Goal: Contribute content

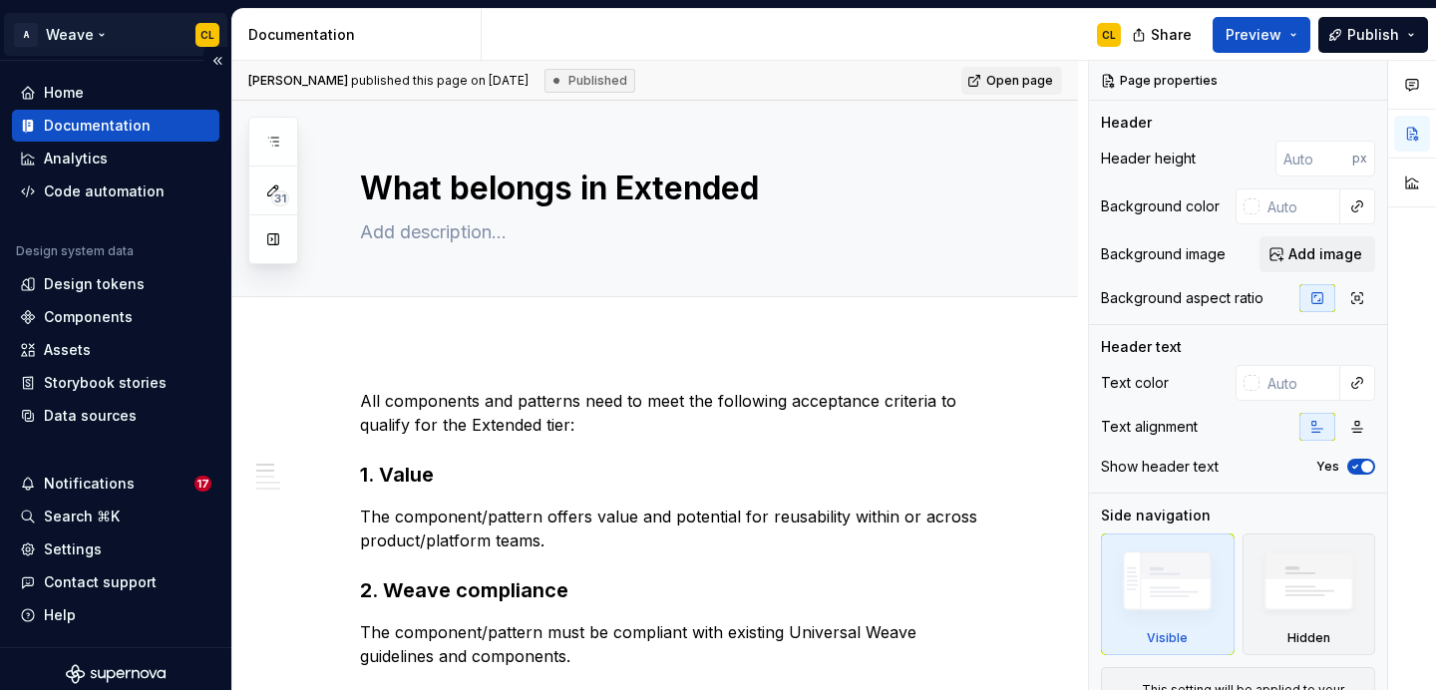
click at [108, 30] on html "A Weave CL Home Documentation Analytics Code automation Design system data Desi…" at bounding box center [718, 345] width 1436 height 690
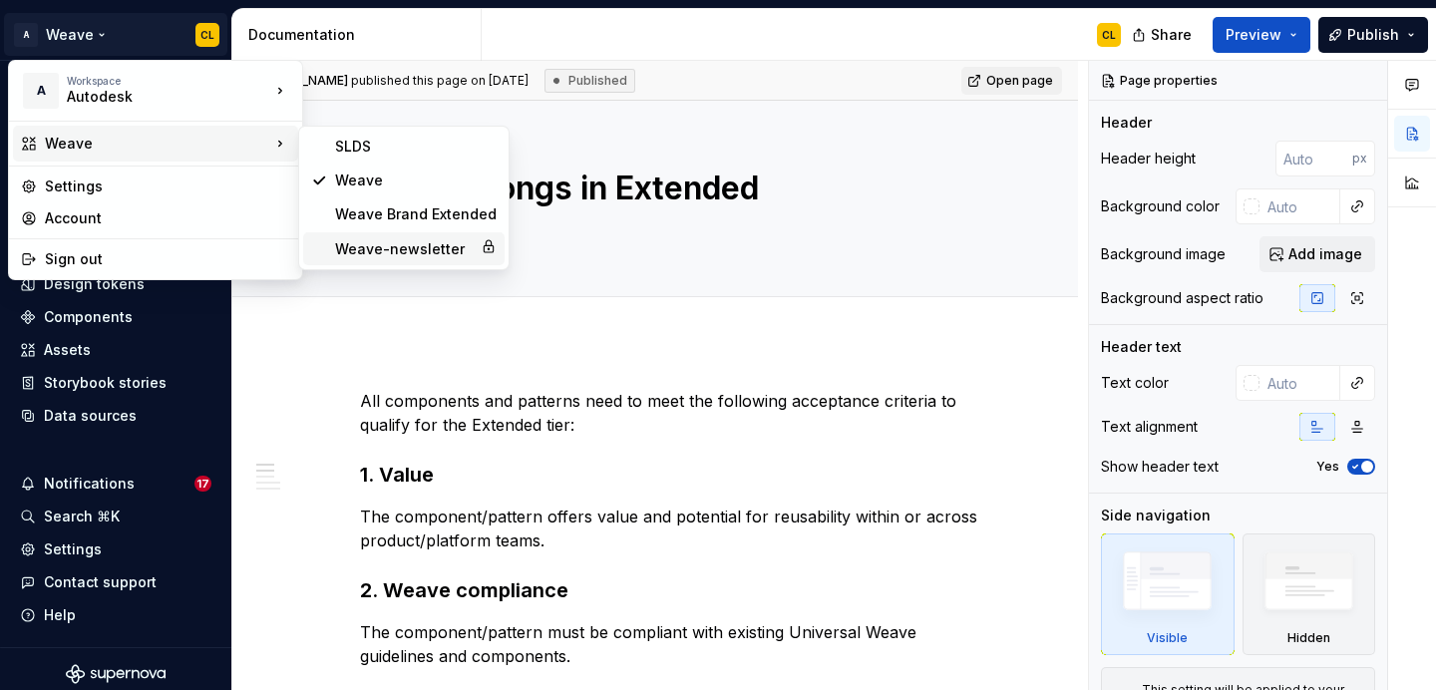
click at [379, 245] on div "Weave-newsletter" at bounding box center [404, 249] width 138 height 20
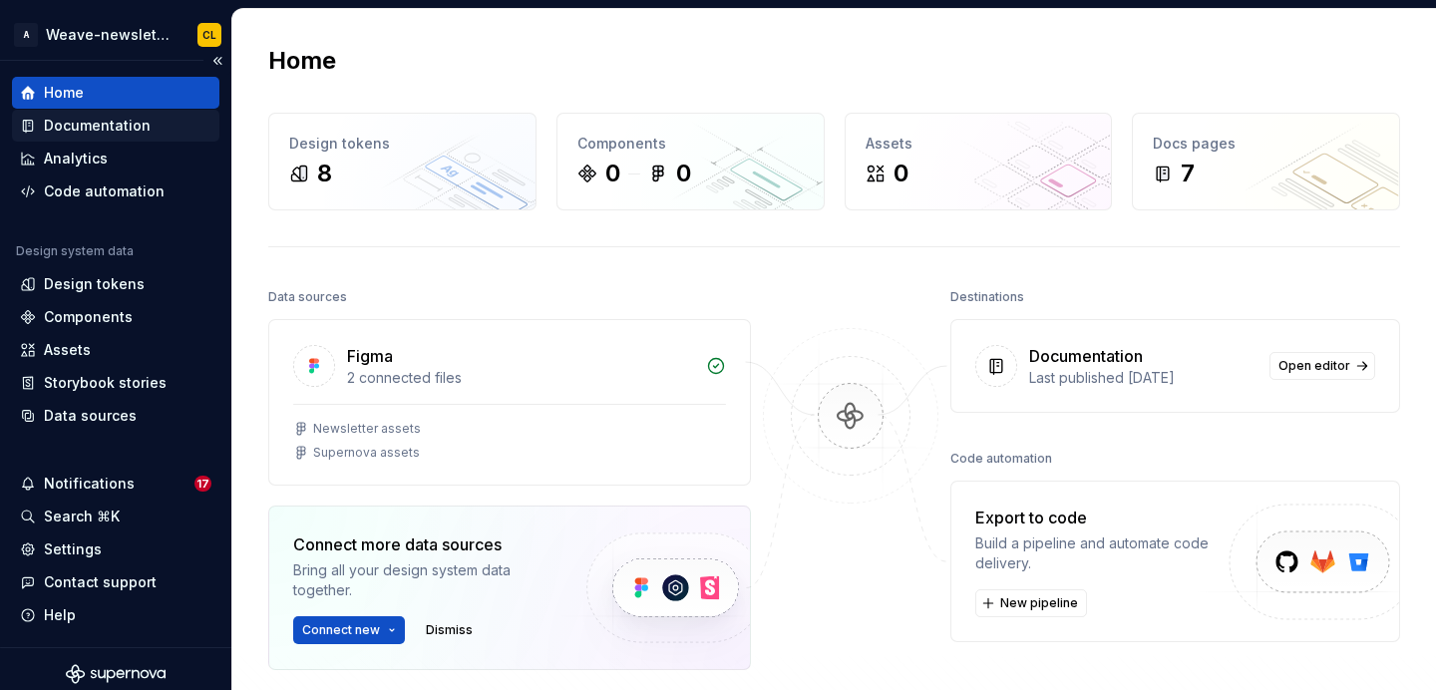
click at [124, 136] on div "Documentation" at bounding box center [115, 126] width 207 height 32
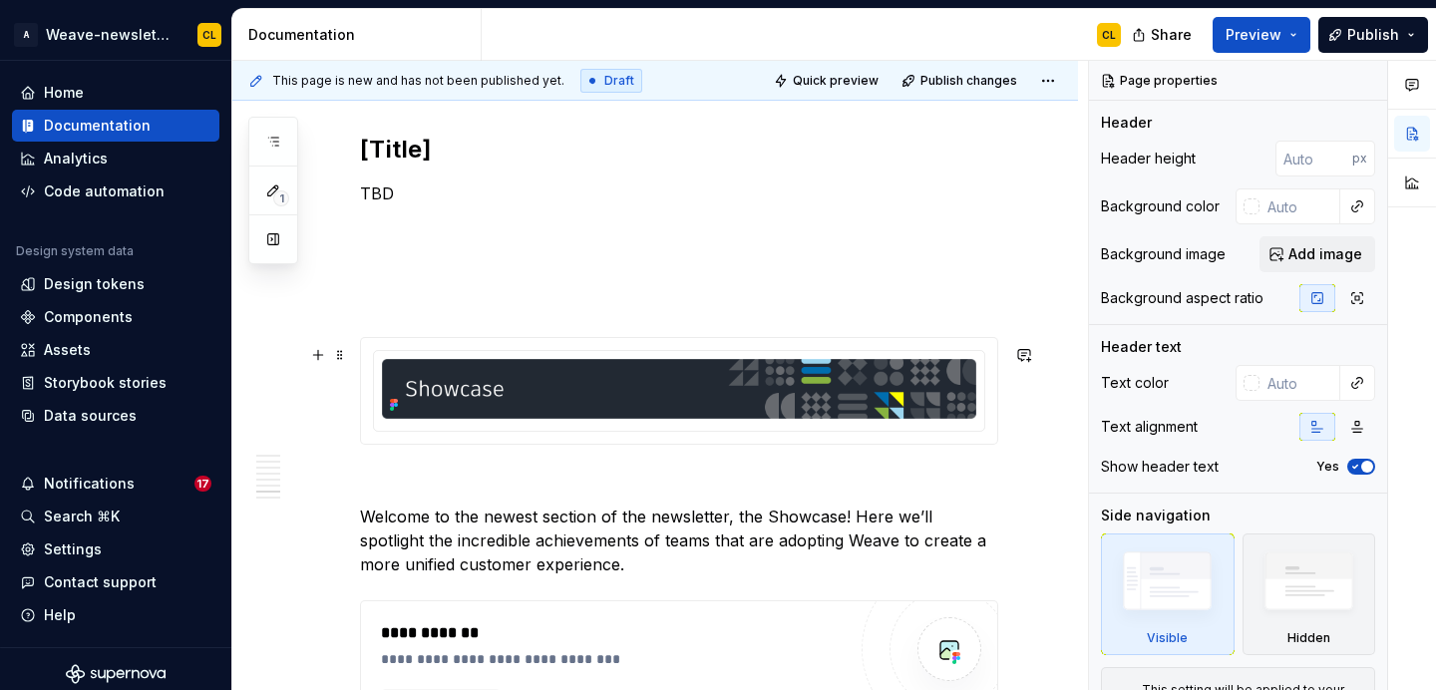
scroll to position [3457, 0]
type textarea "*"
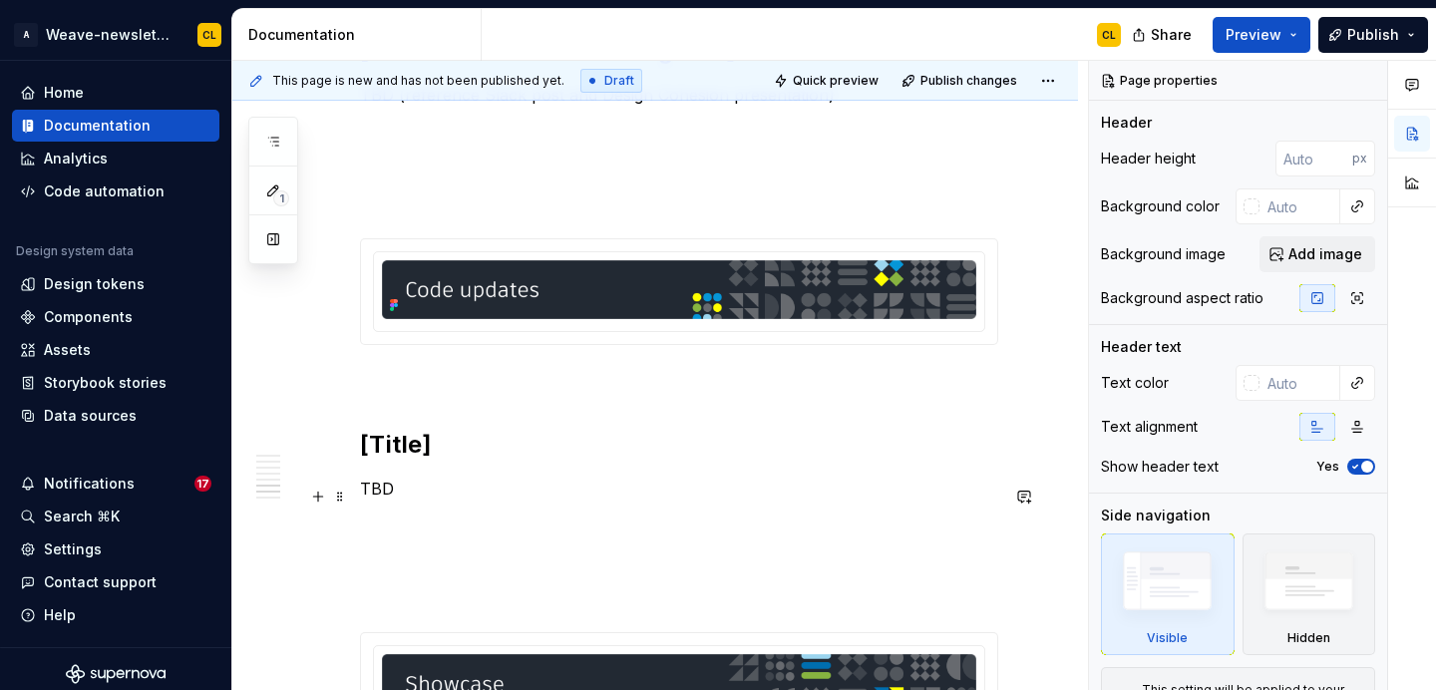
scroll to position [3160, 0]
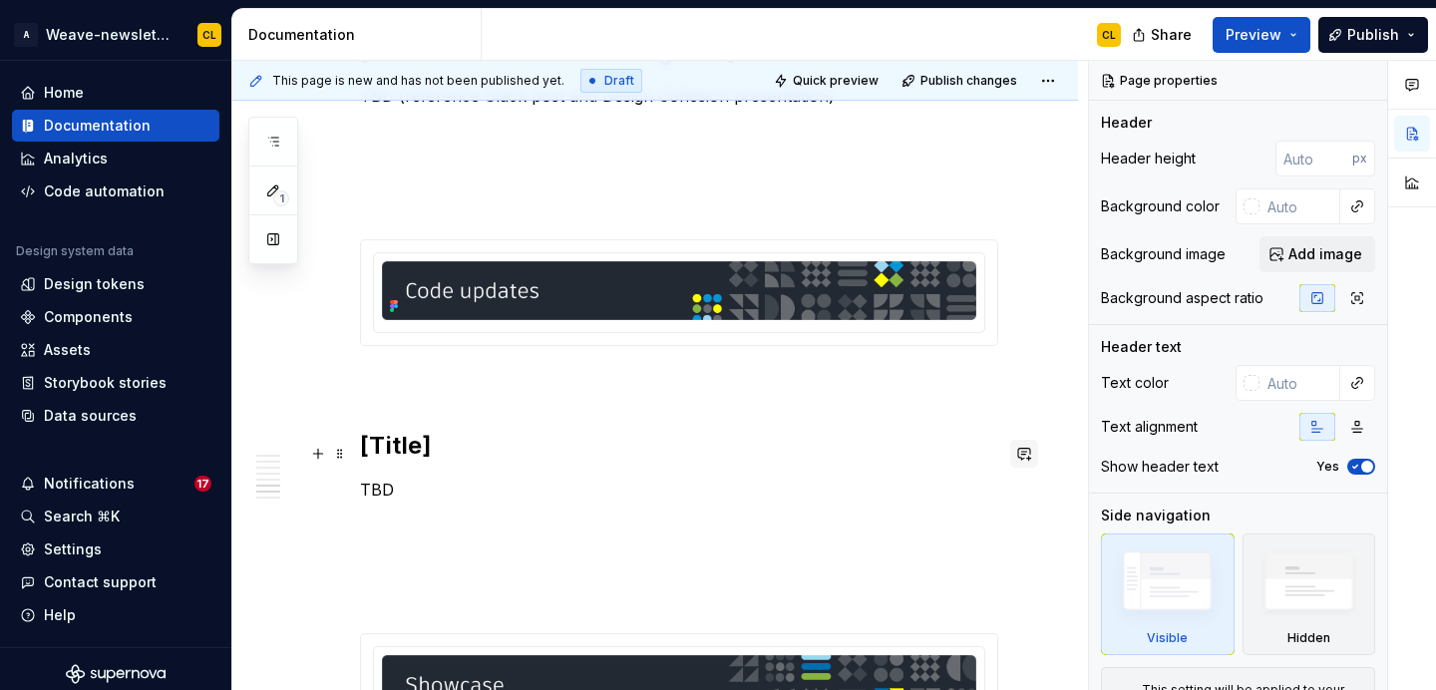
click at [1036, 452] on button "button" at bounding box center [1024, 454] width 28 height 28
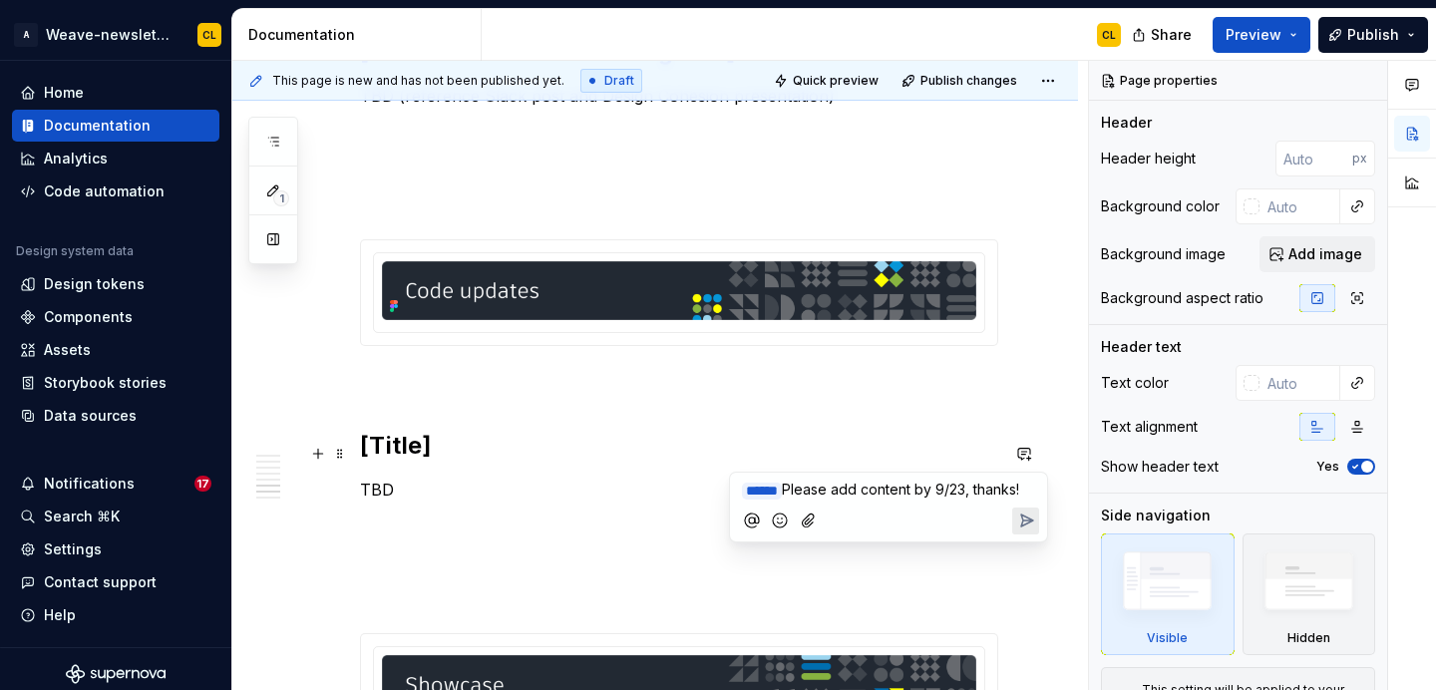
click at [1027, 531] on icon "Send" at bounding box center [1026, 521] width 20 height 20
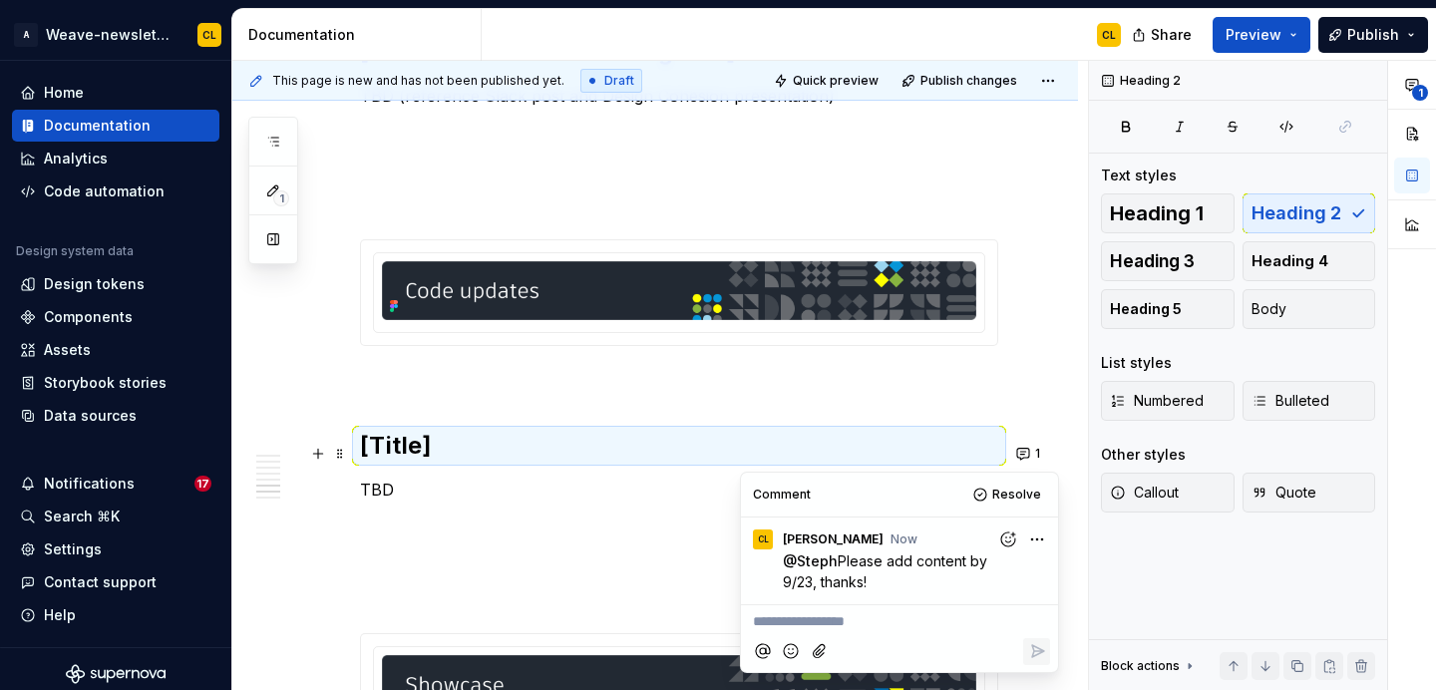
type textarea "*"
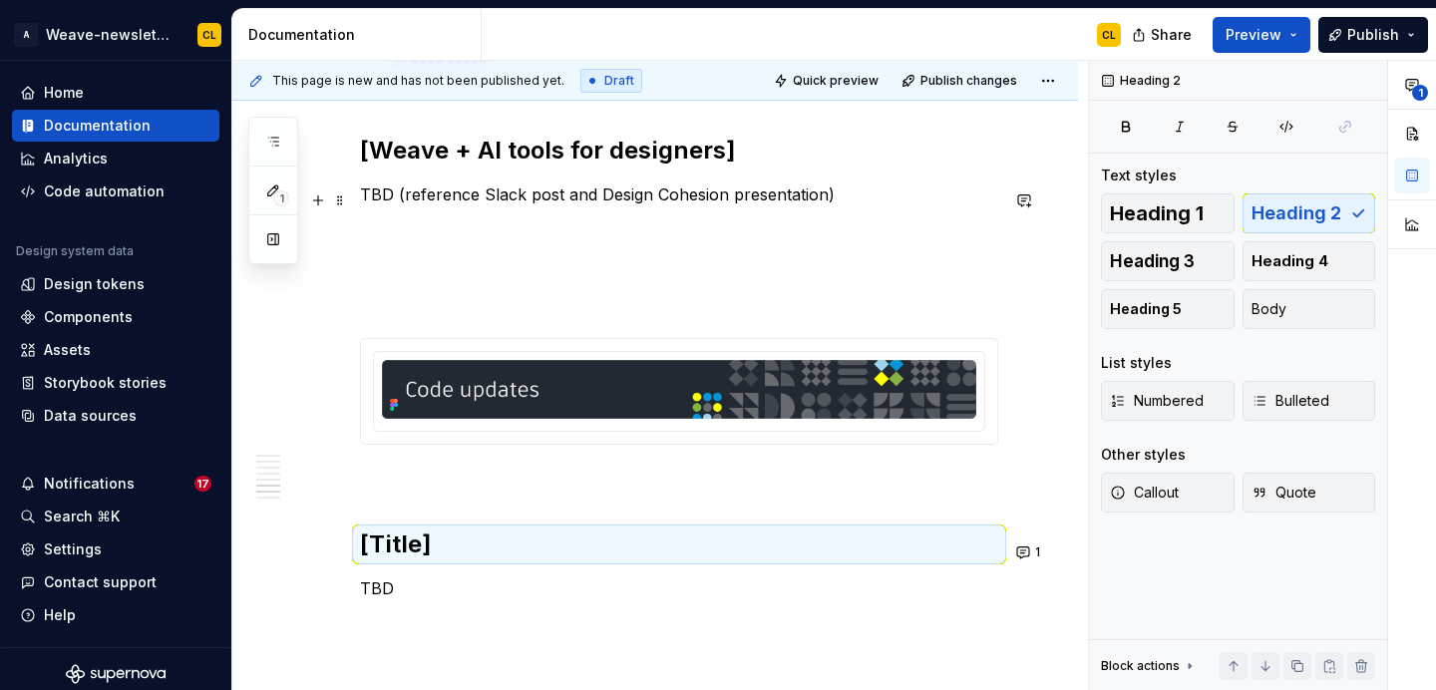
scroll to position [3096, 0]
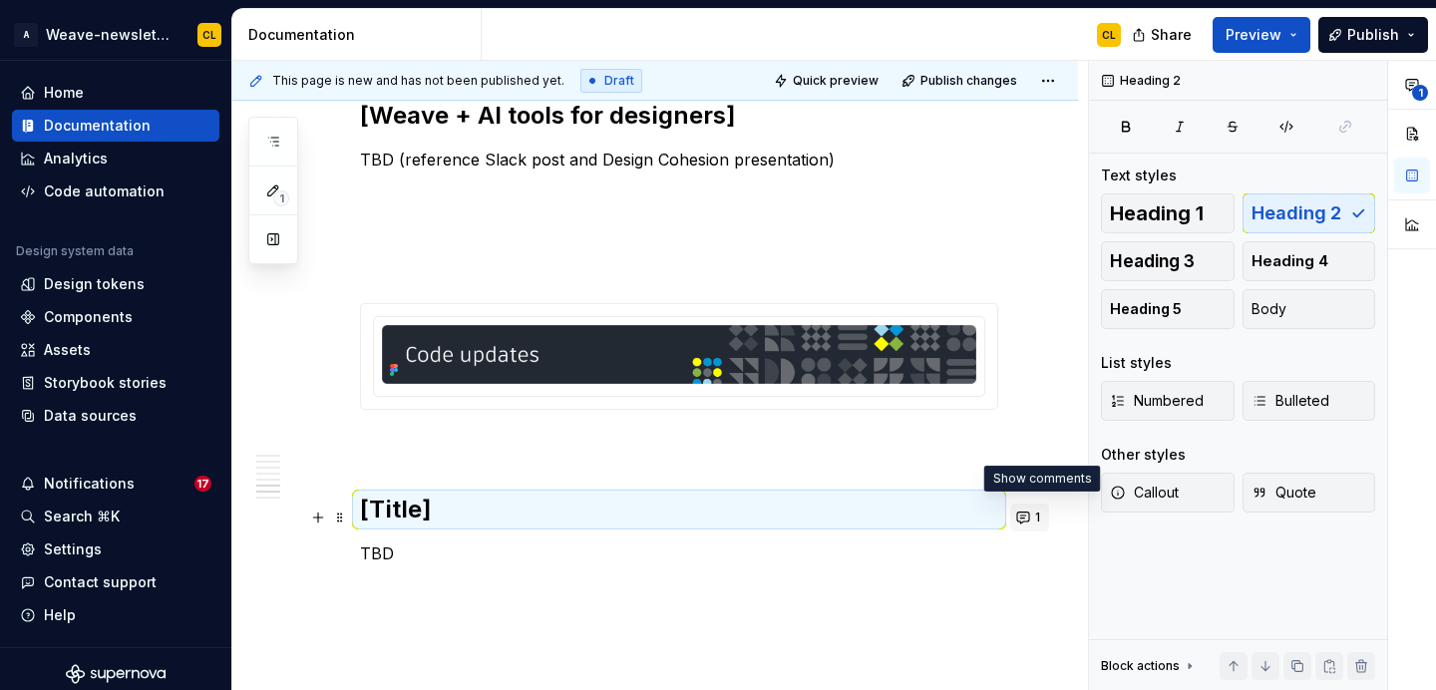
click at [1032, 518] on button "1" at bounding box center [1029, 518] width 39 height 28
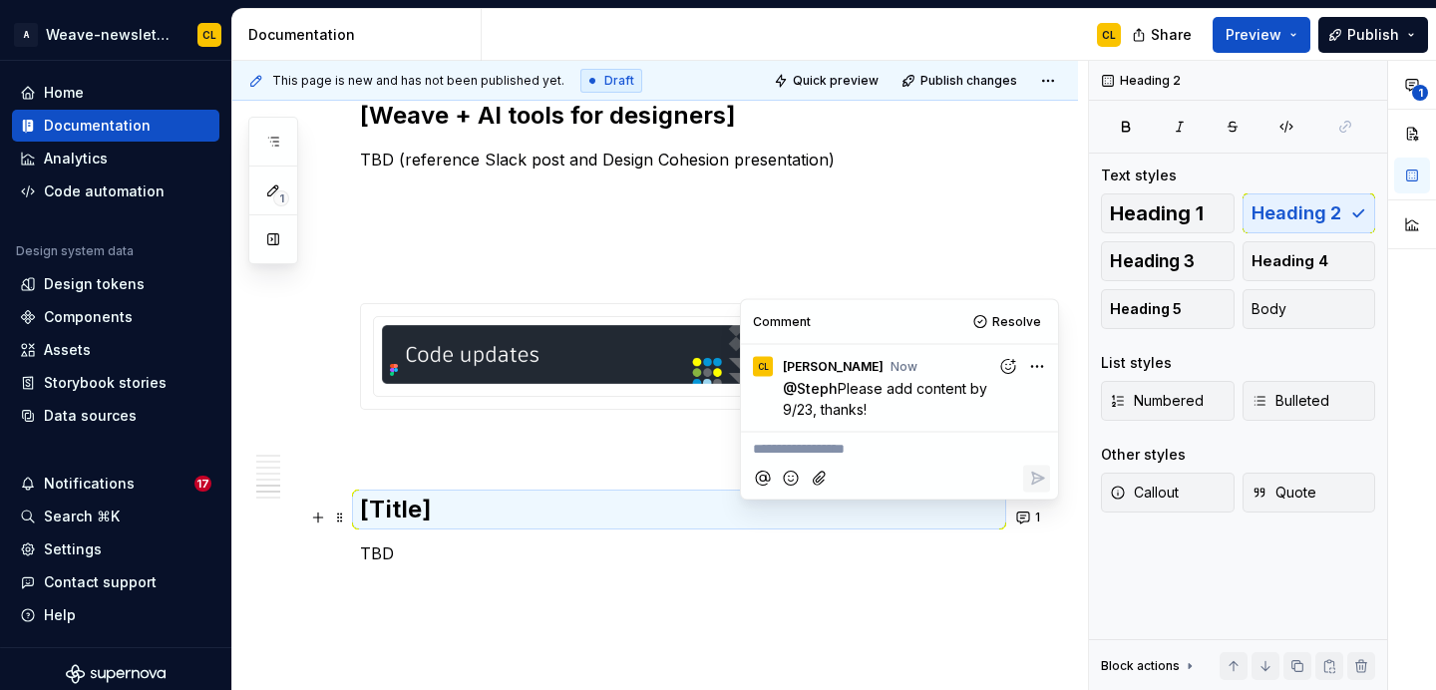
drag, startPoint x: 871, startPoint y: 409, endPoint x: 840, endPoint y: 386, distance: 38.5
click at [840, 386] on p "@ Steph Please add content by 9/23, thanks!" at bounding box center [904, 398] width 243 height 42
copy span "Please add content by 9/23, thanks!"
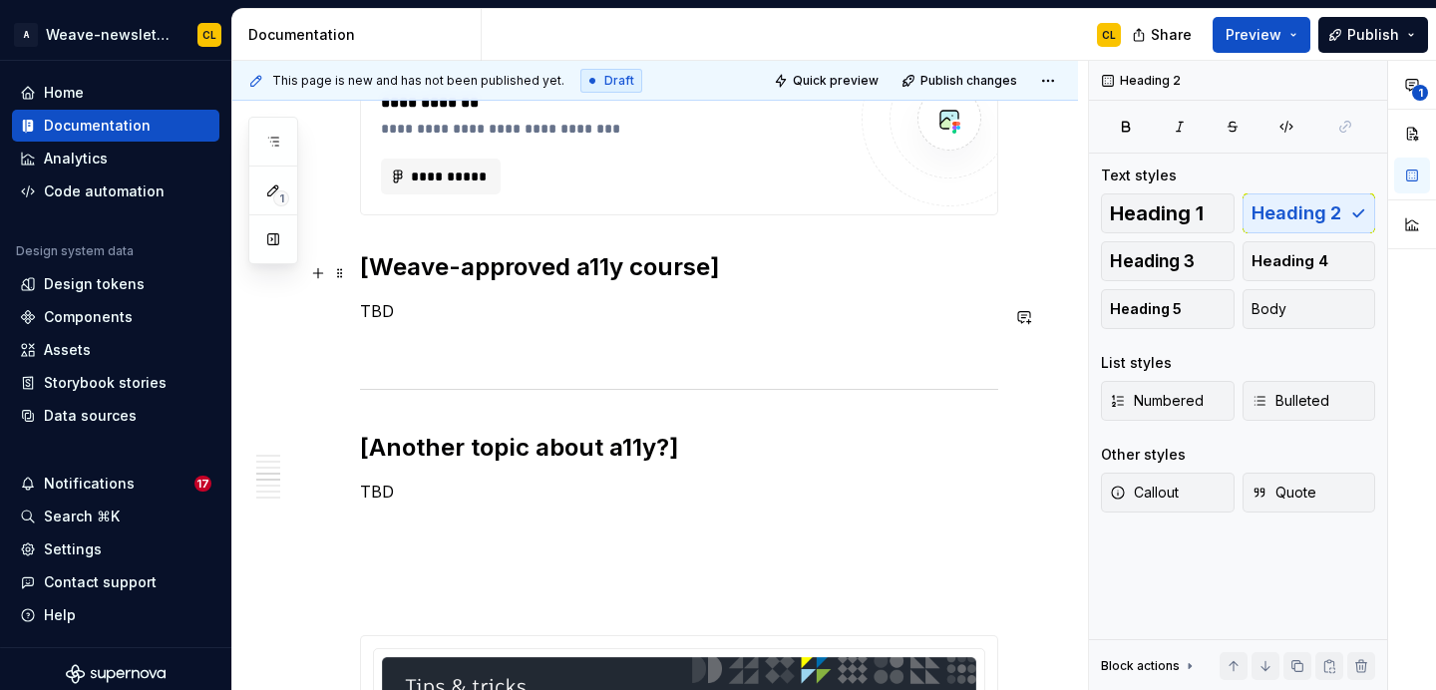
scroll to position [2129, 0]
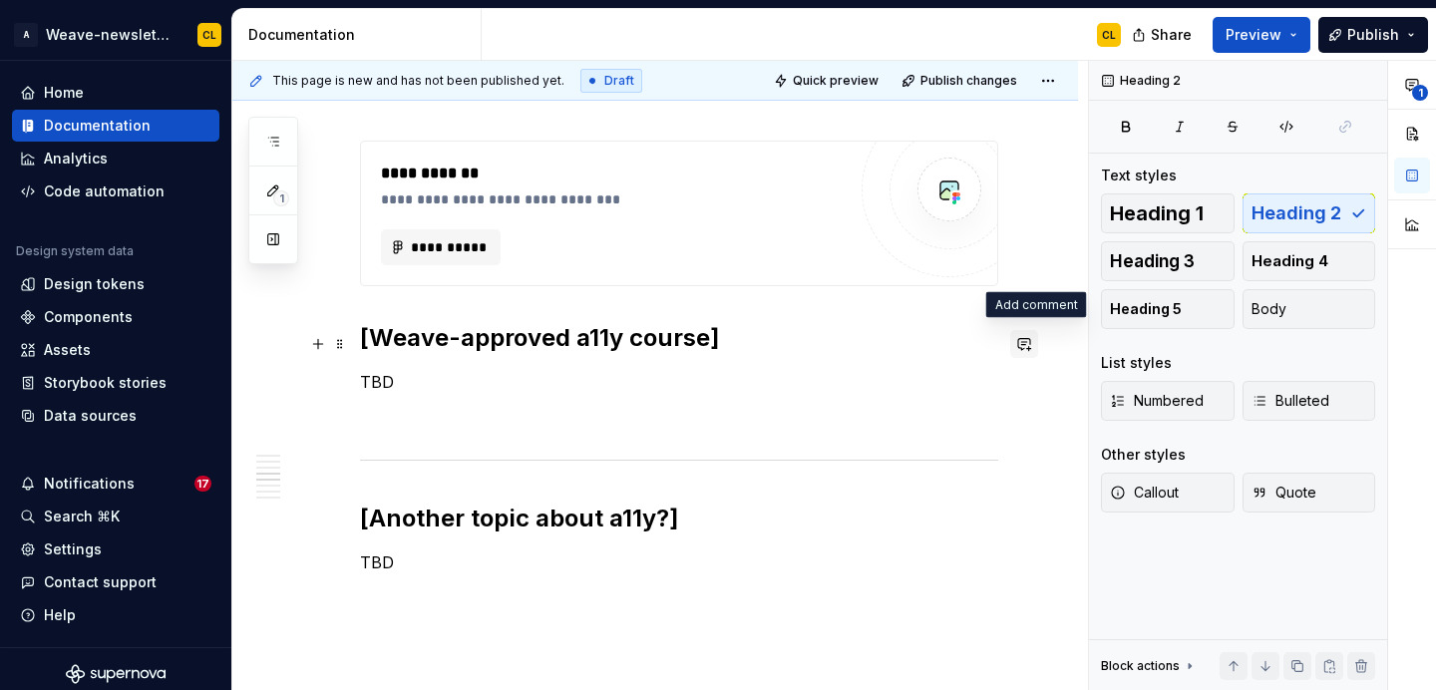
click at [1034, 337] on button "button" at bounding box center [1024, 344] width 28 height 28
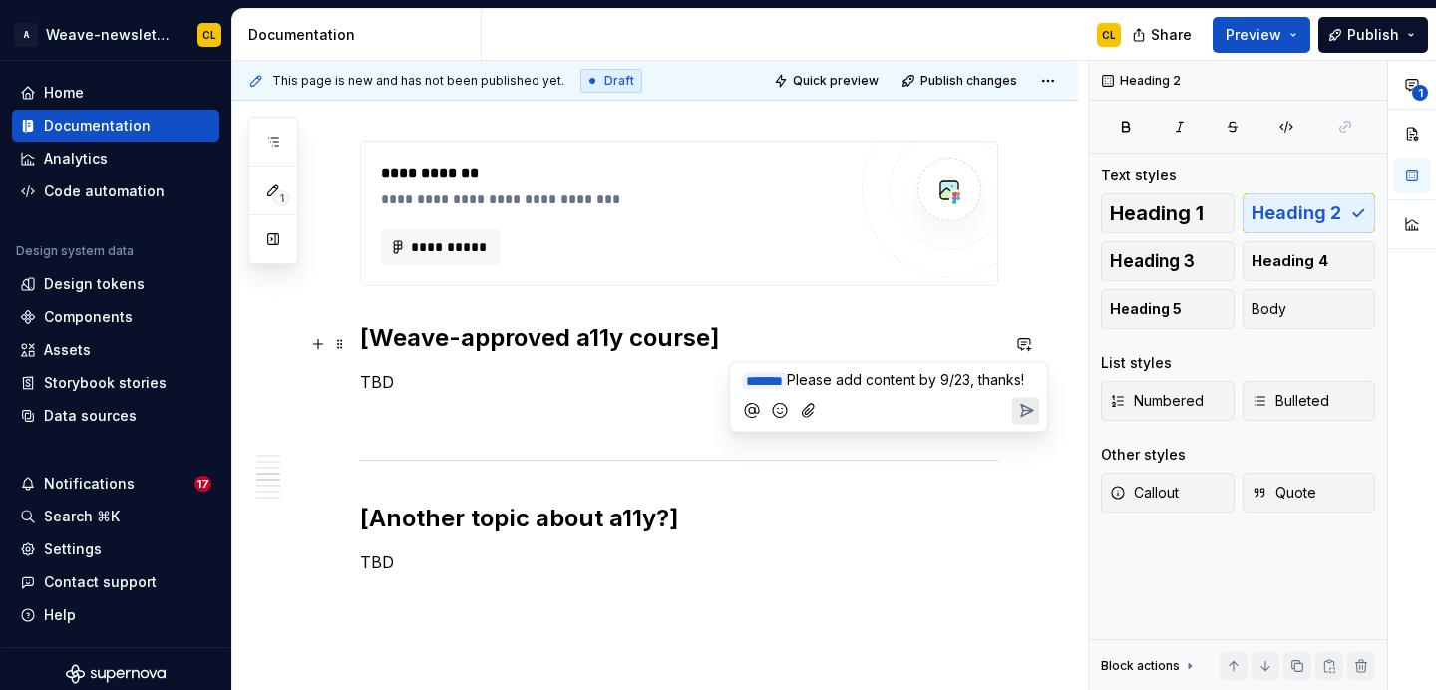
click at [1026, 421] on icon "Send" at bounding box center [1026, 411] width 20 height 20
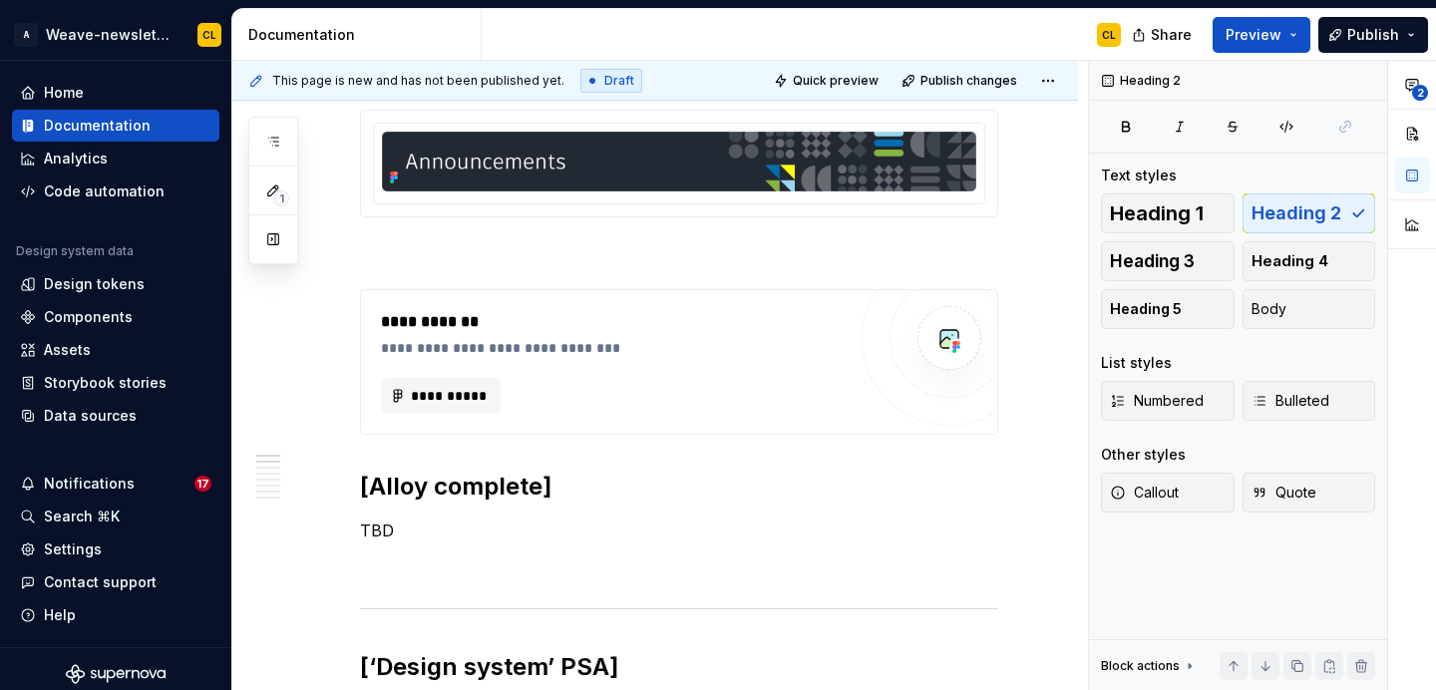
scroll to position [667, 0]
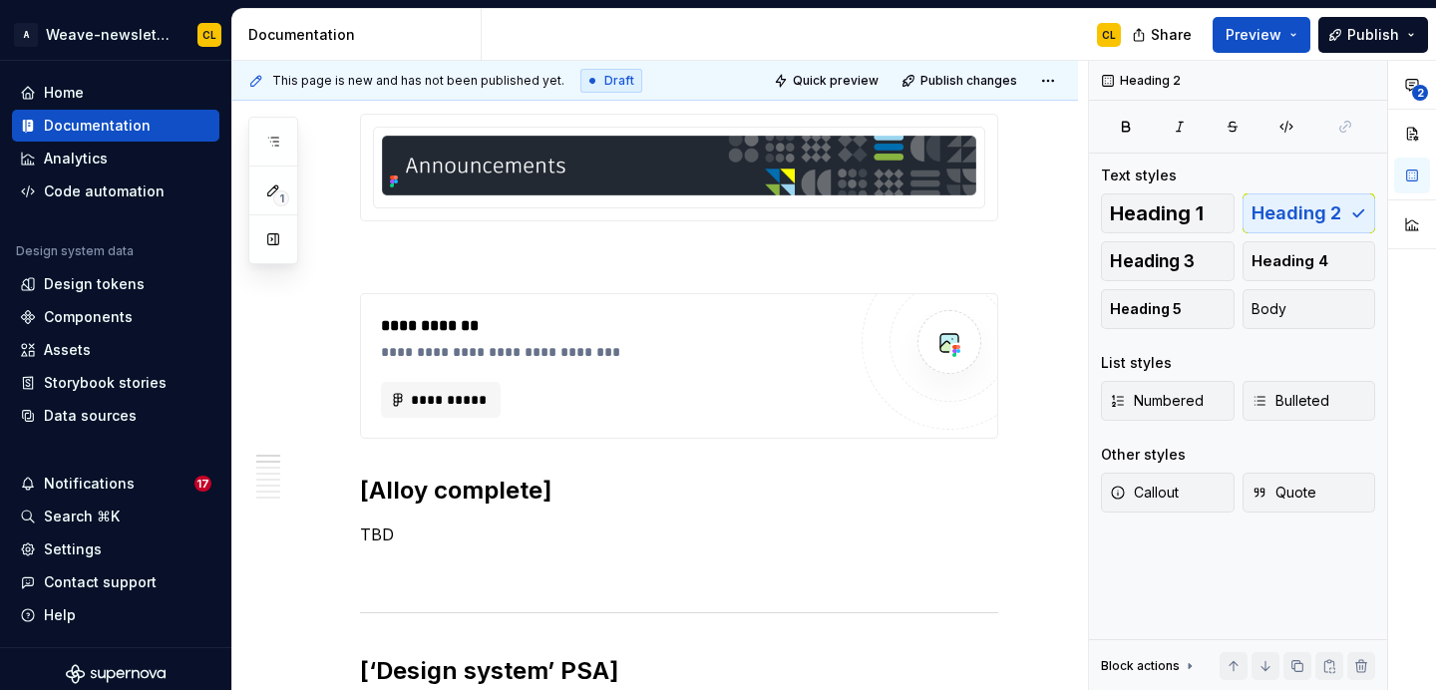
click at [912, 492] on h2 "[Alloy complete]" at bounding box center [679, 491] width 638 height 32
click at [1033, 492] on button "button" at bounding box center [1024, 495] width 28 height 28
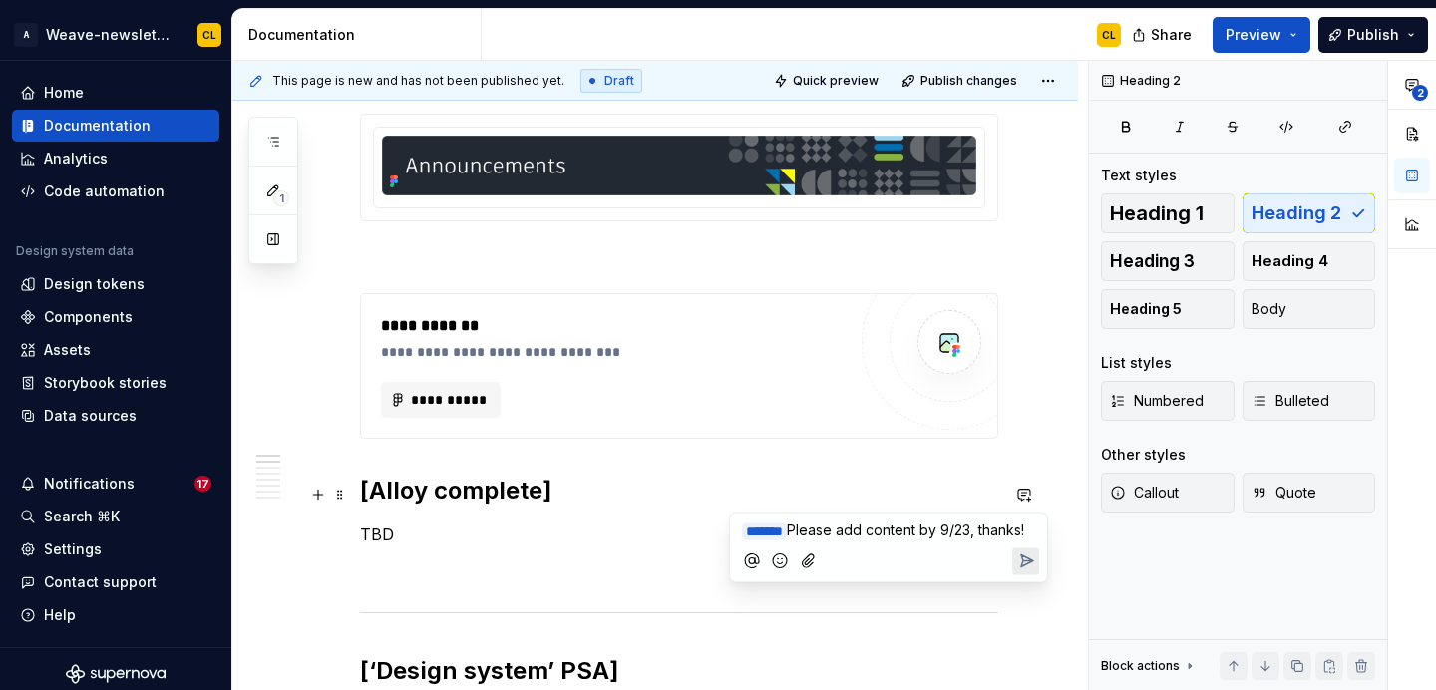
click at [1021, 568] on icon "Send" at bounding box center [1027, 562] width 12 height 12
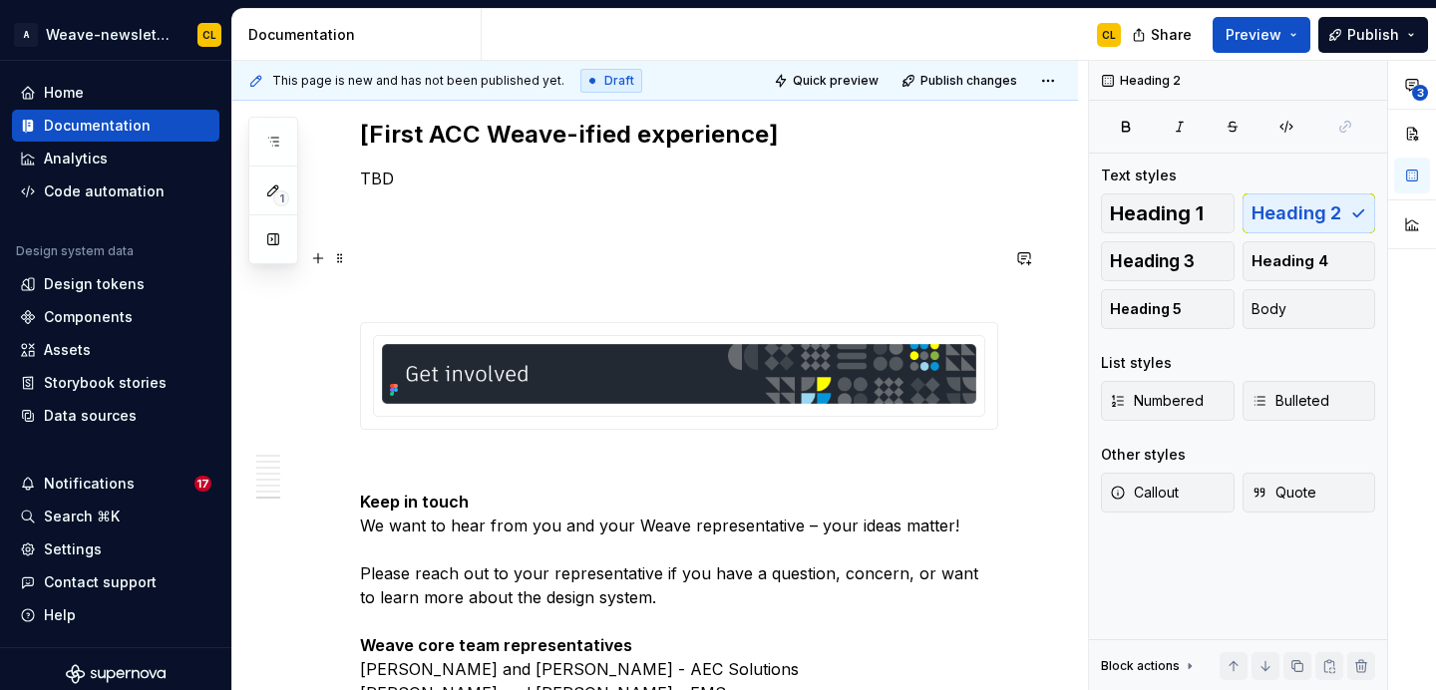
scroll to position [4127, 0]
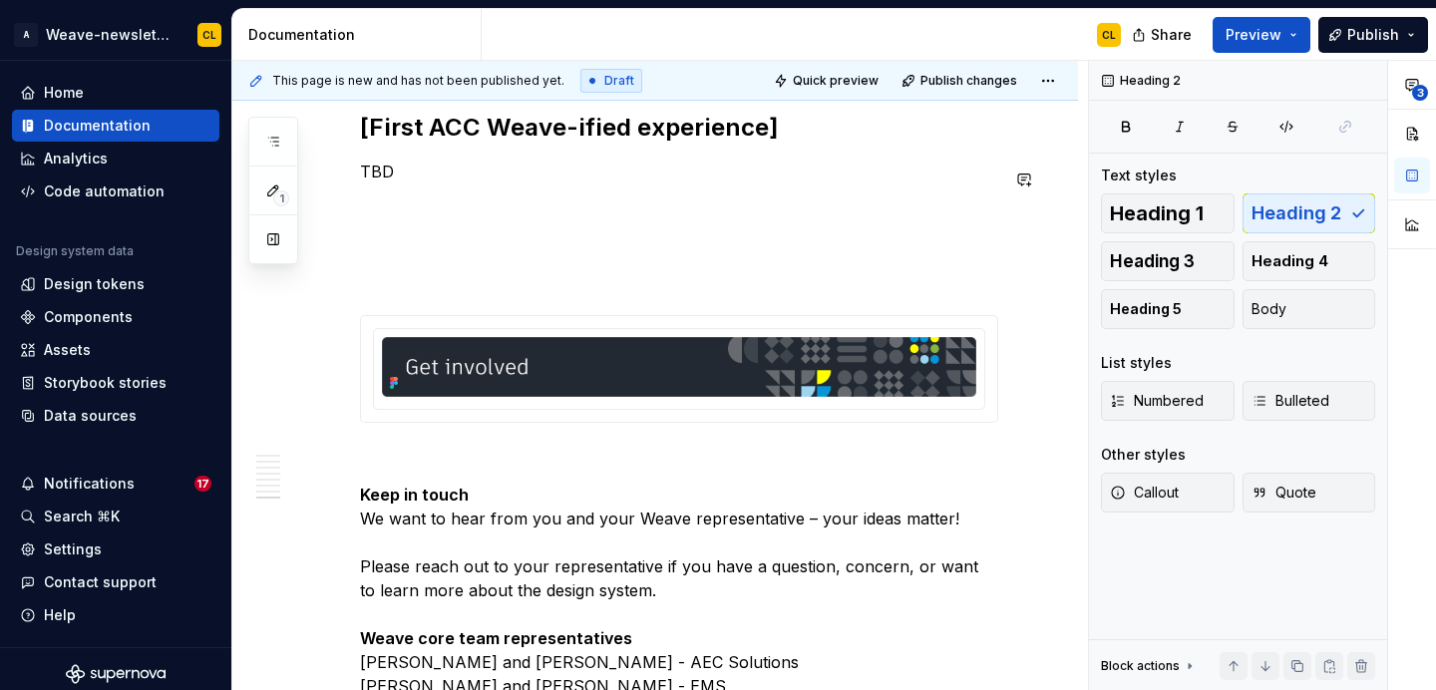
type textarea "*"
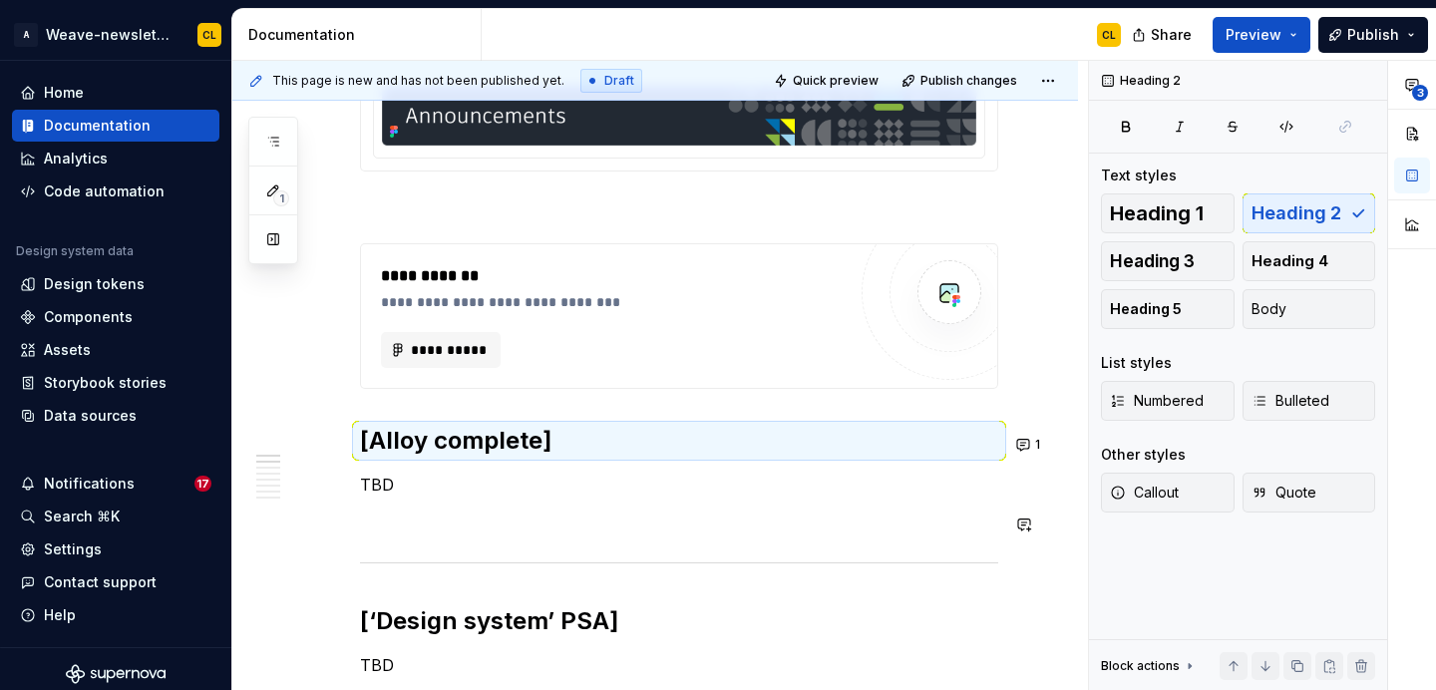
scroll to position [712, 0]
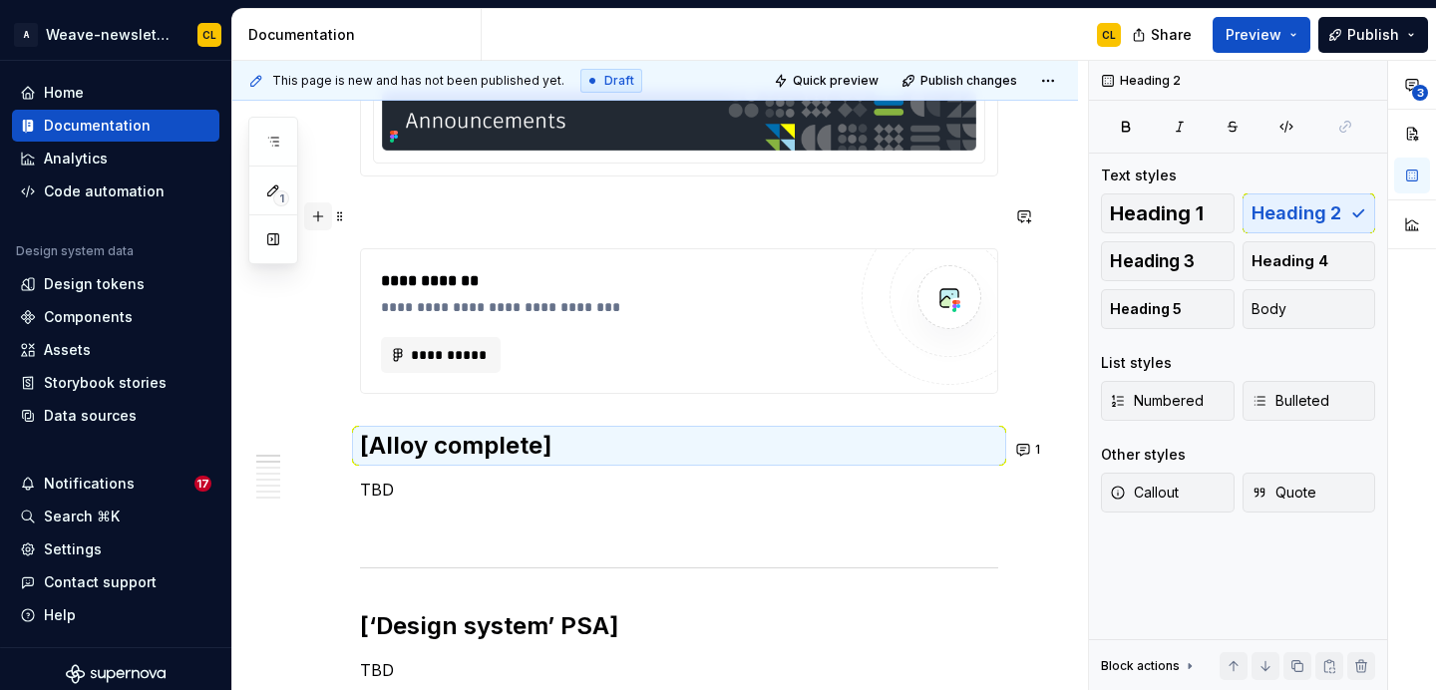
click at [318, 220] on button "button" at bounding box center [318, 216] width 28 height 28
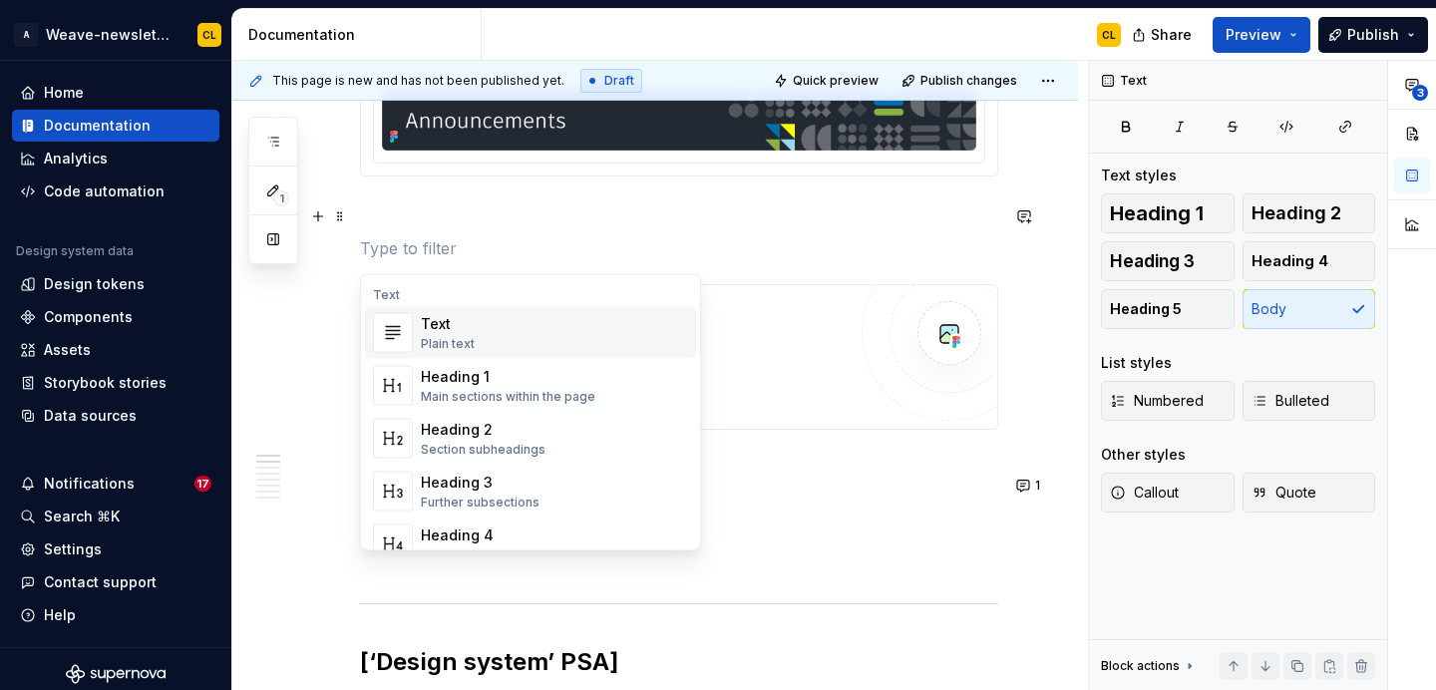
click at [438, 260] on p at bounding box center [679, 248] width 638 height 24
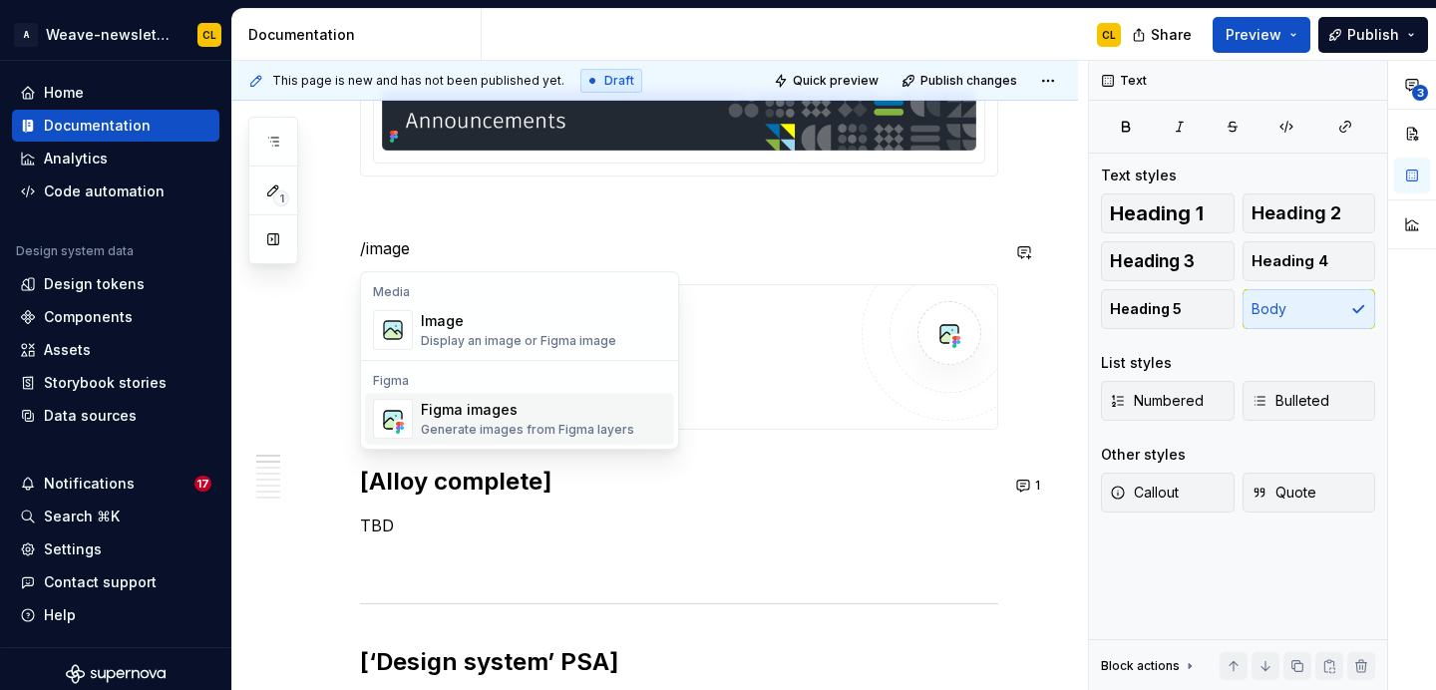
click at [461, 405] on div "Figma images" at bounding box center [527, 410] width 213 height 20
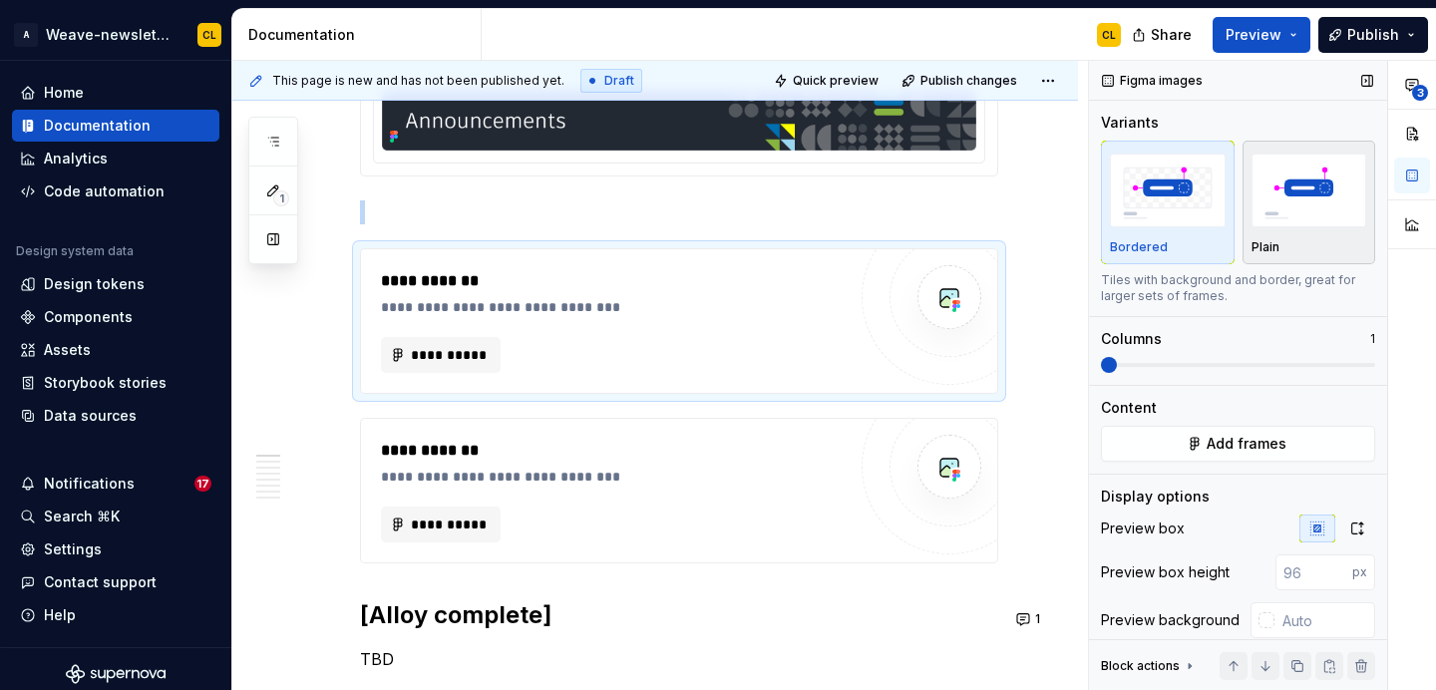
click at [1339, 184] on img "button" at bounding box center [1310, 190] width 116 height 73
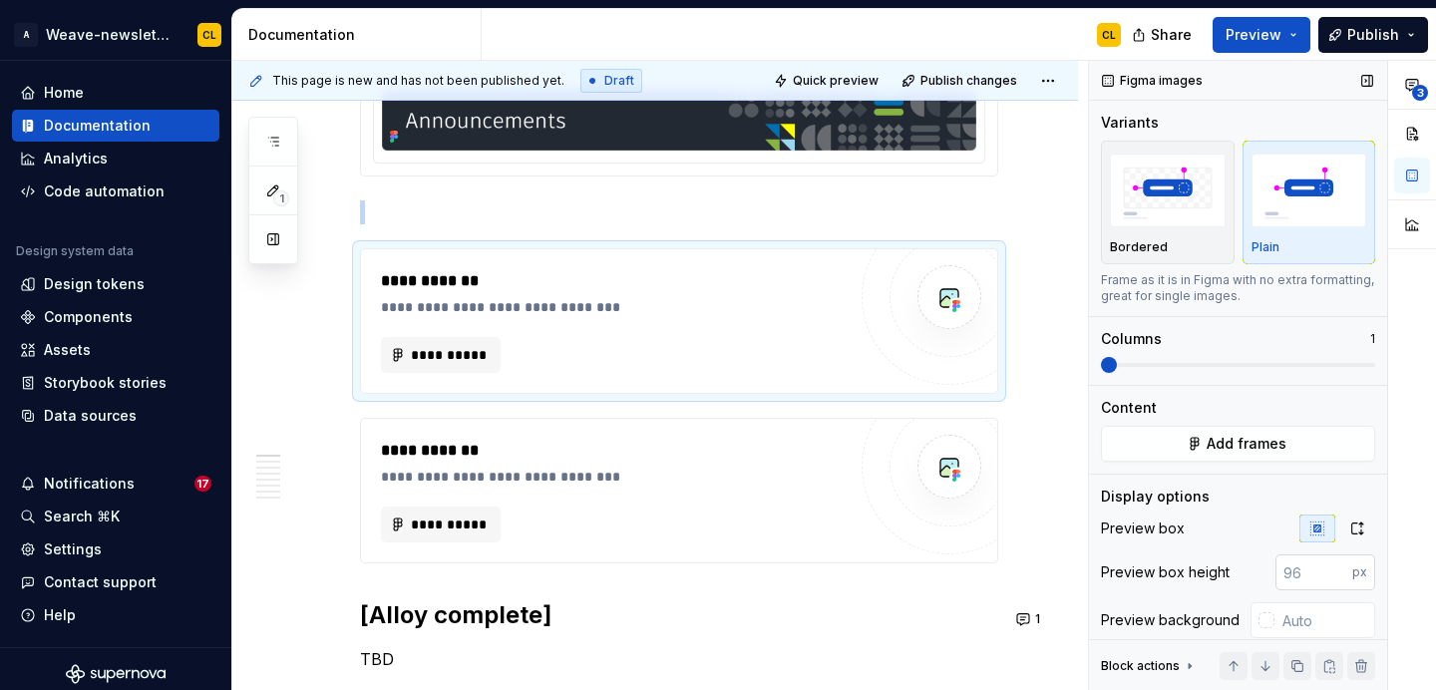
scroll to position [64, 0]
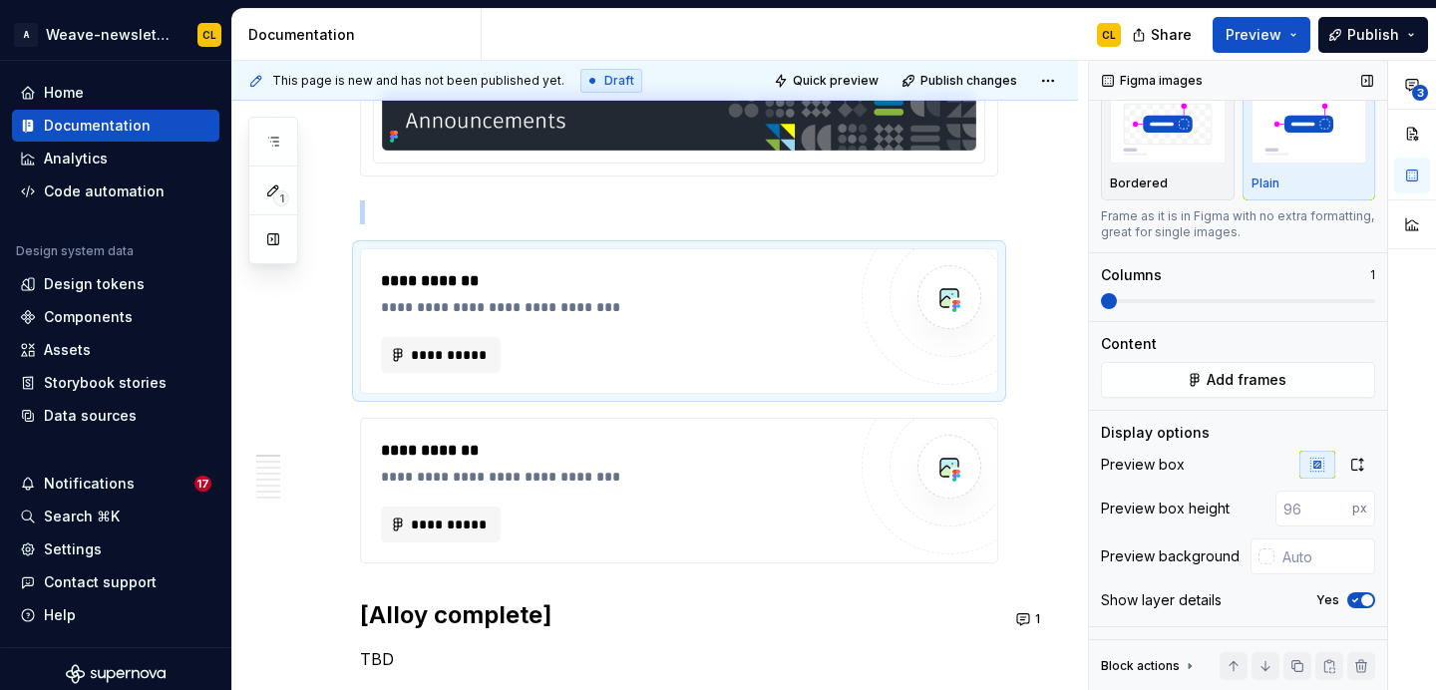
click at [1359, 603] on icon "button" at bounding box center [1356, 601] width 16 height 12
click at [321, 264] on button "button" at bounding box center [318, 262] width 28 height 28
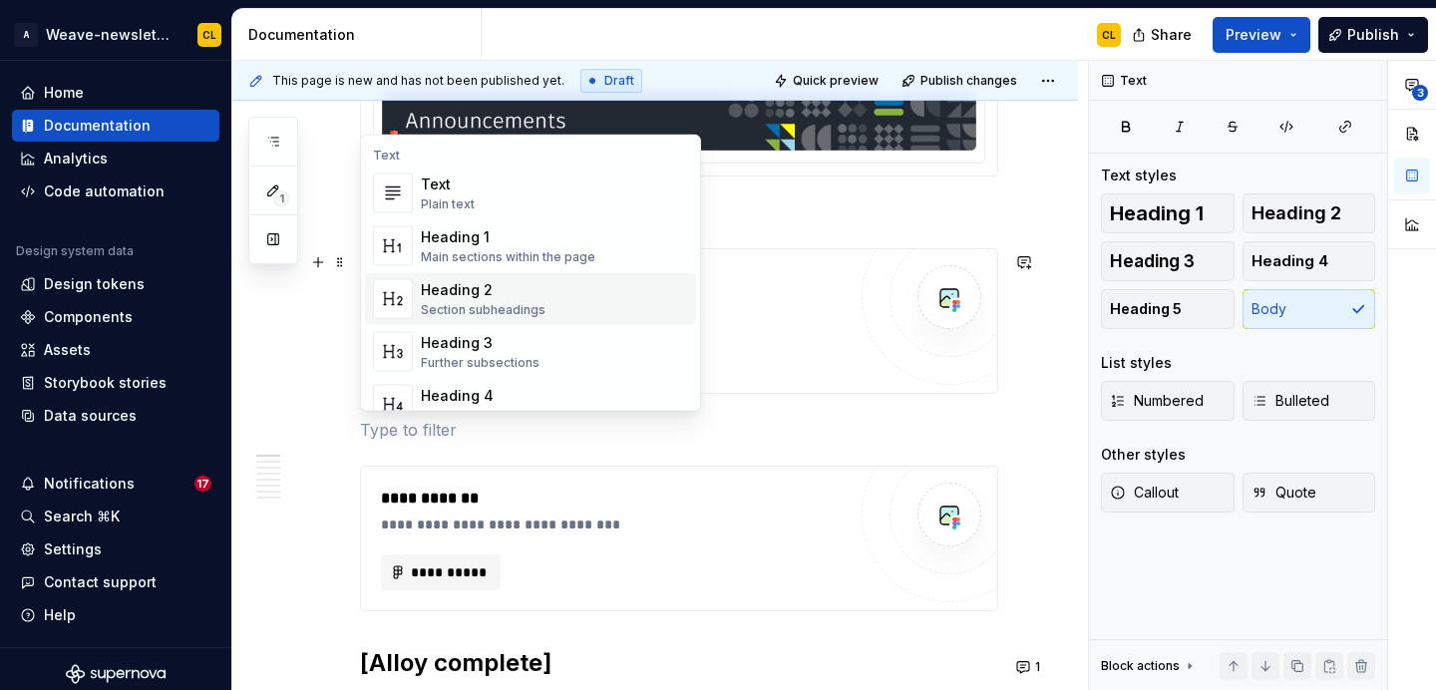
click at [483, 292] on div "Heading 2" at bounding box center [483, 290] width 125 height 20
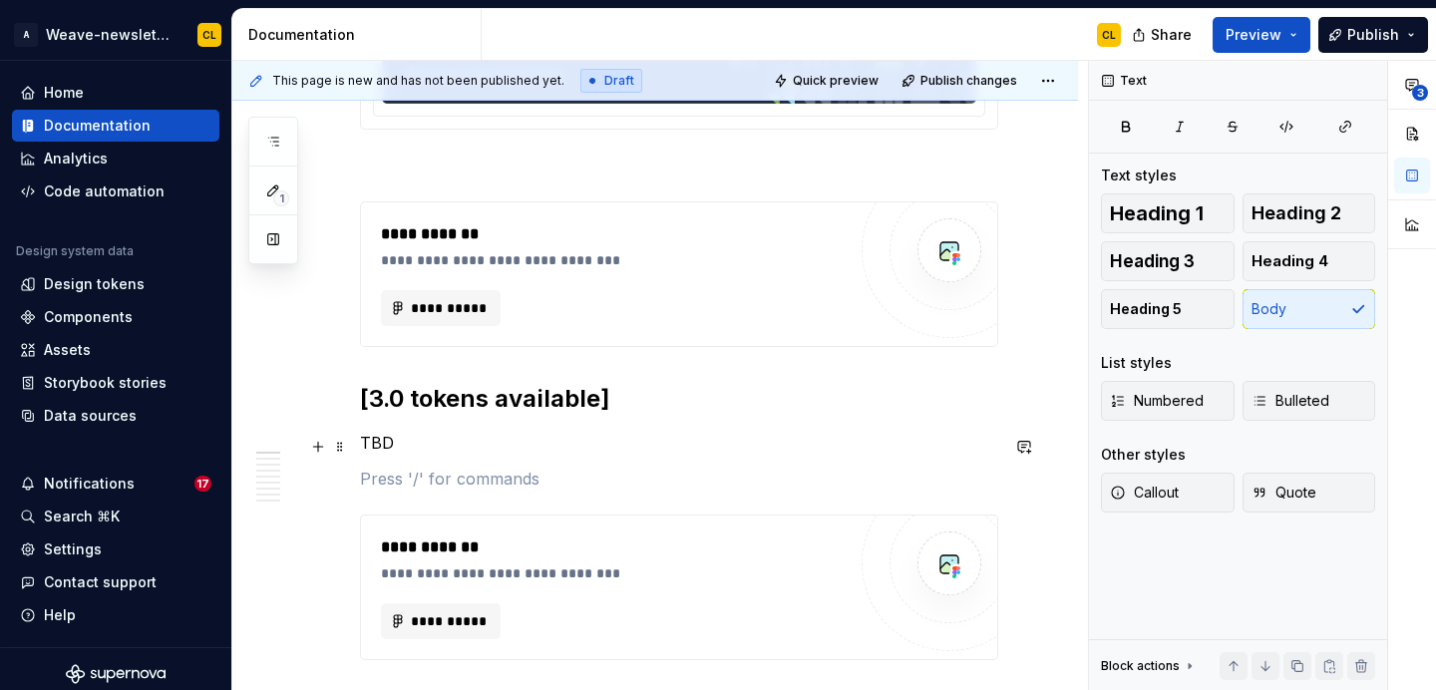
scroll to position [752, 0]
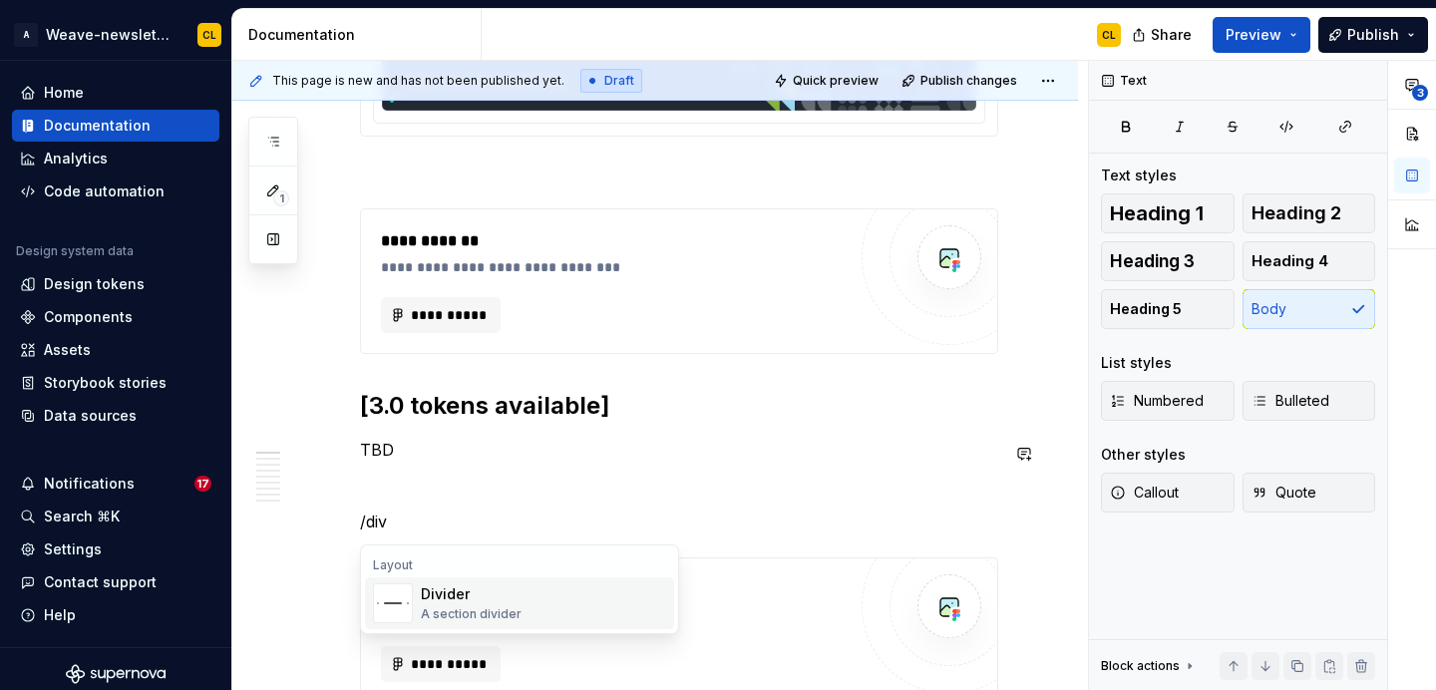
click at [558, 601] on div "Divider A section divider" at bounding box center [543, 604] width 245 height 40
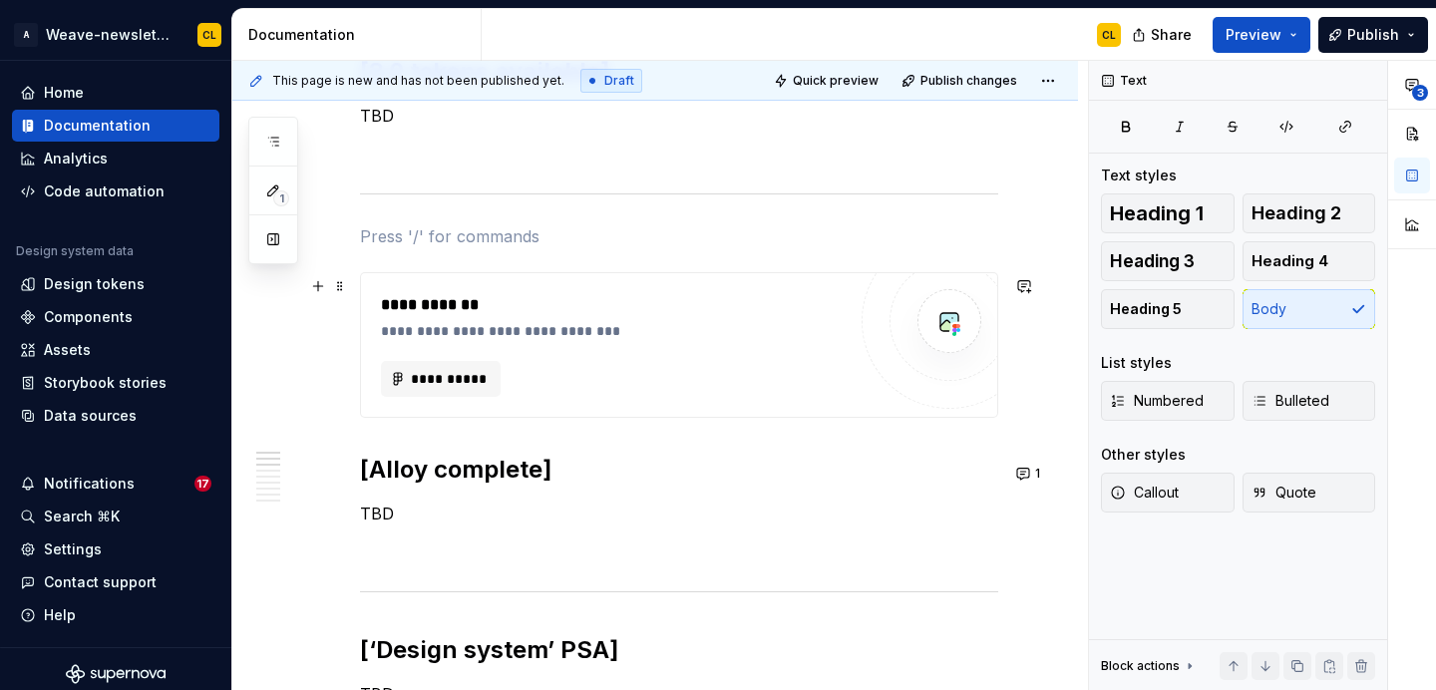
scroll to position [1059, 0]
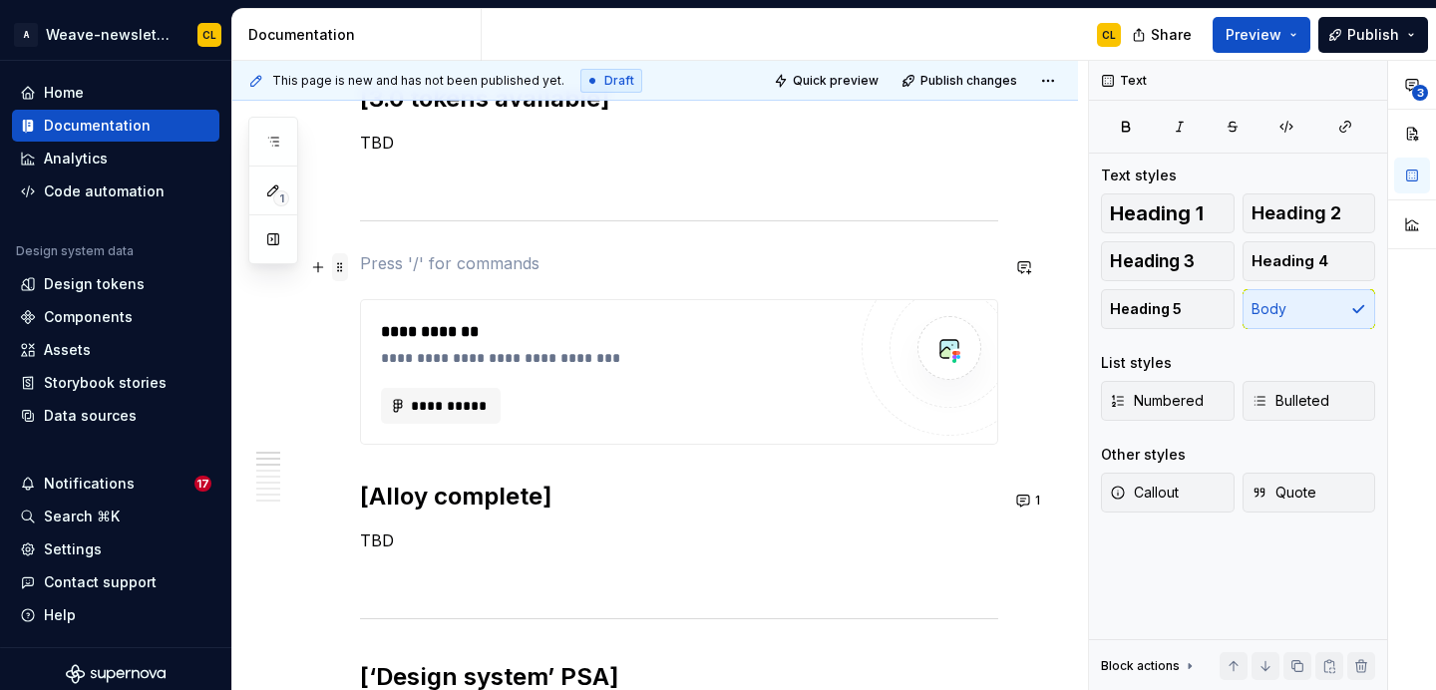
click at [338, 270] on span at bounding box center [340, 267] width 16 height 28
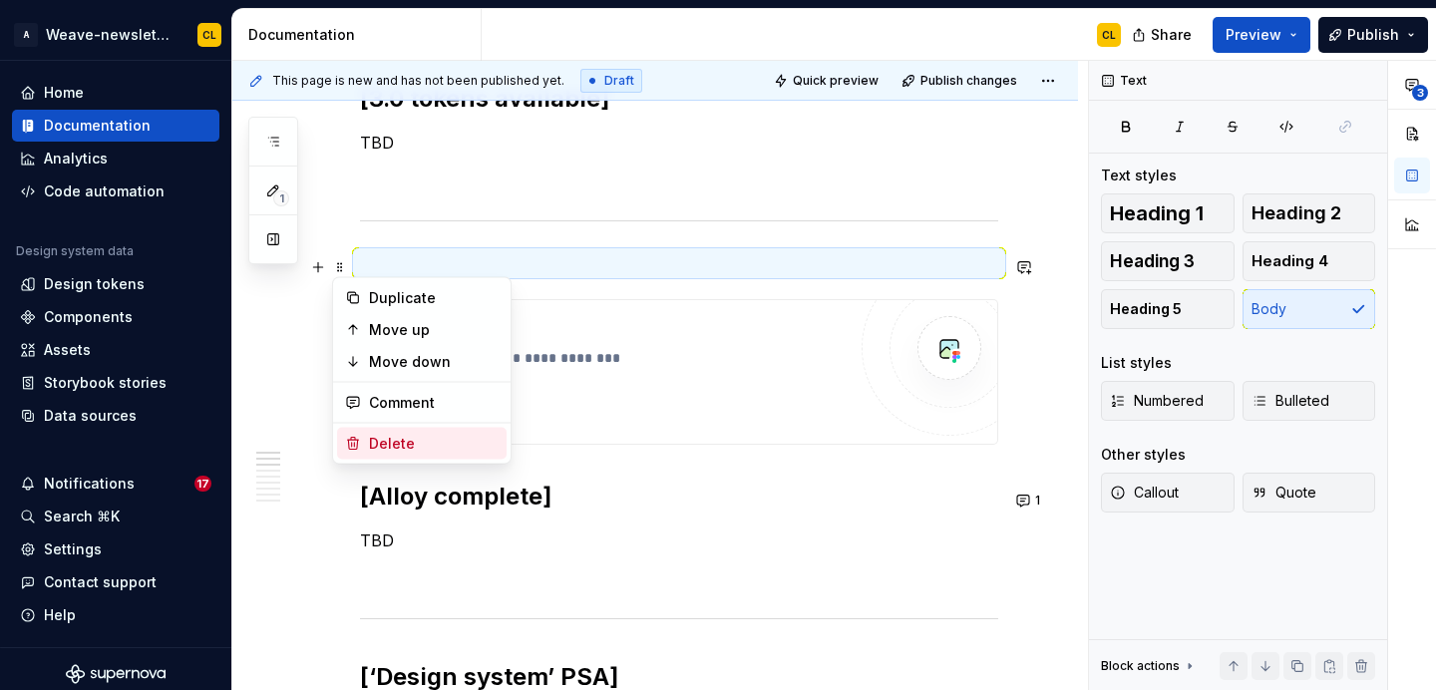
click at [379, 445] on div "Delete" at bounding box center [434, 444] width 130 height 20
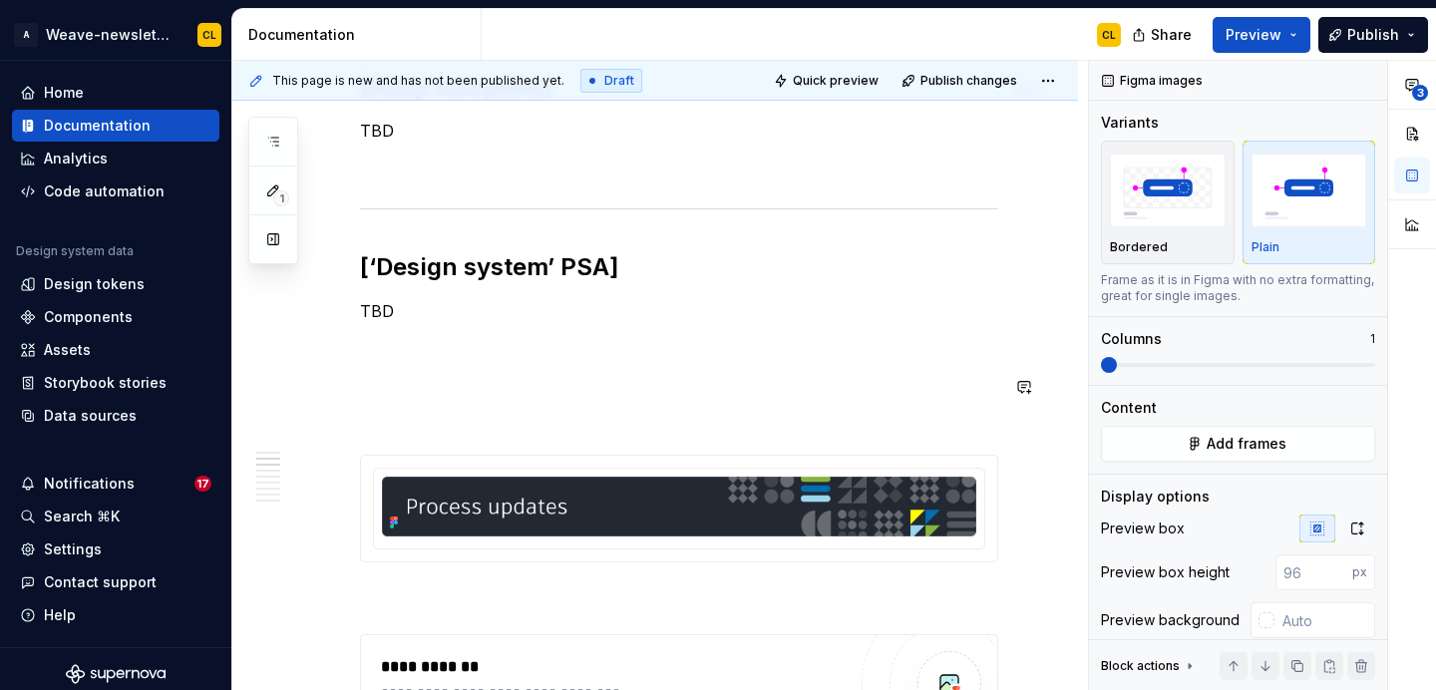
scroll to position [1415, 0]
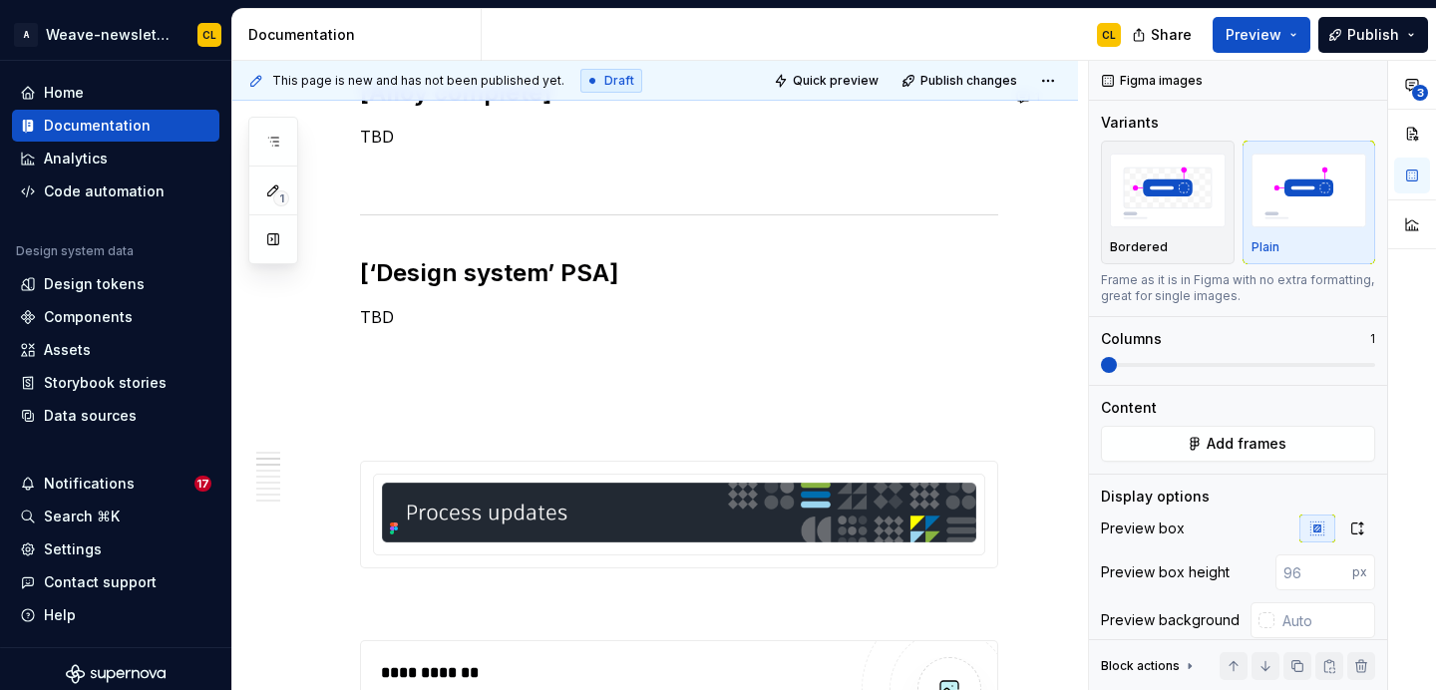
type textarea "*"
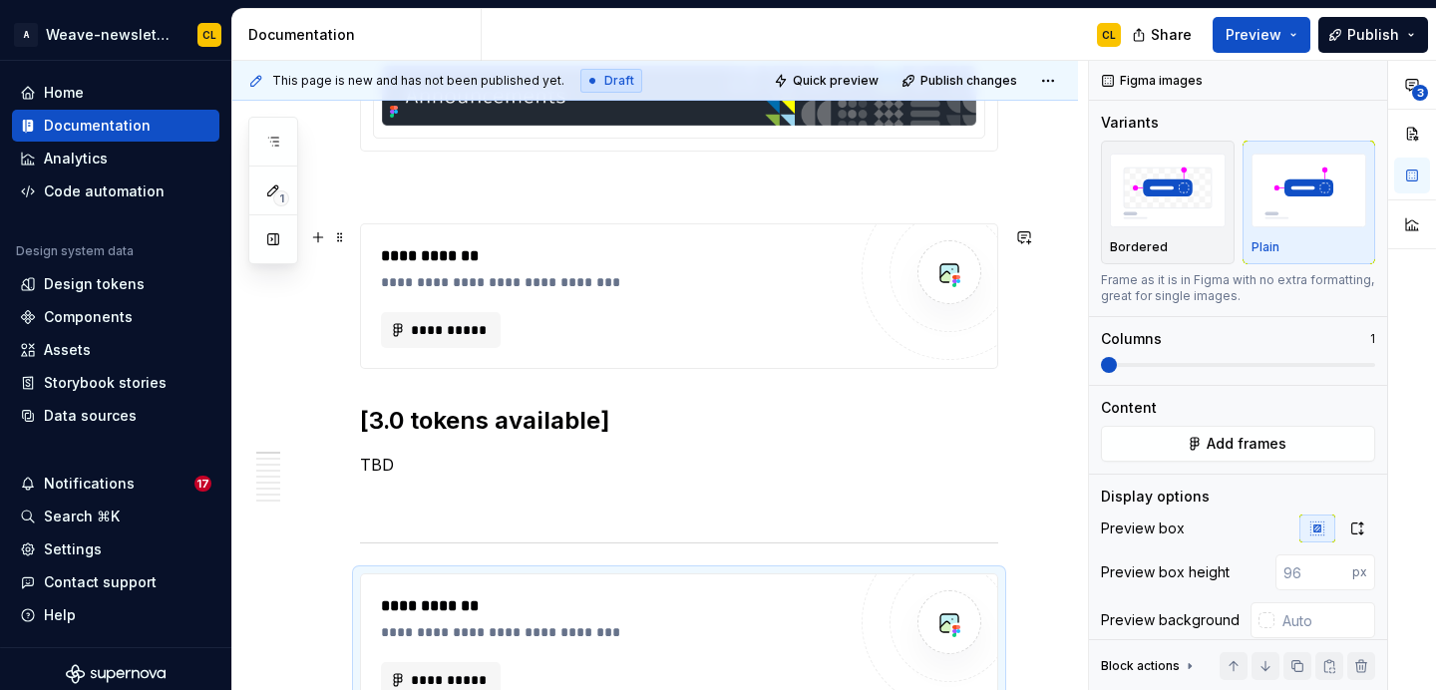
scroll to position [738, 0]
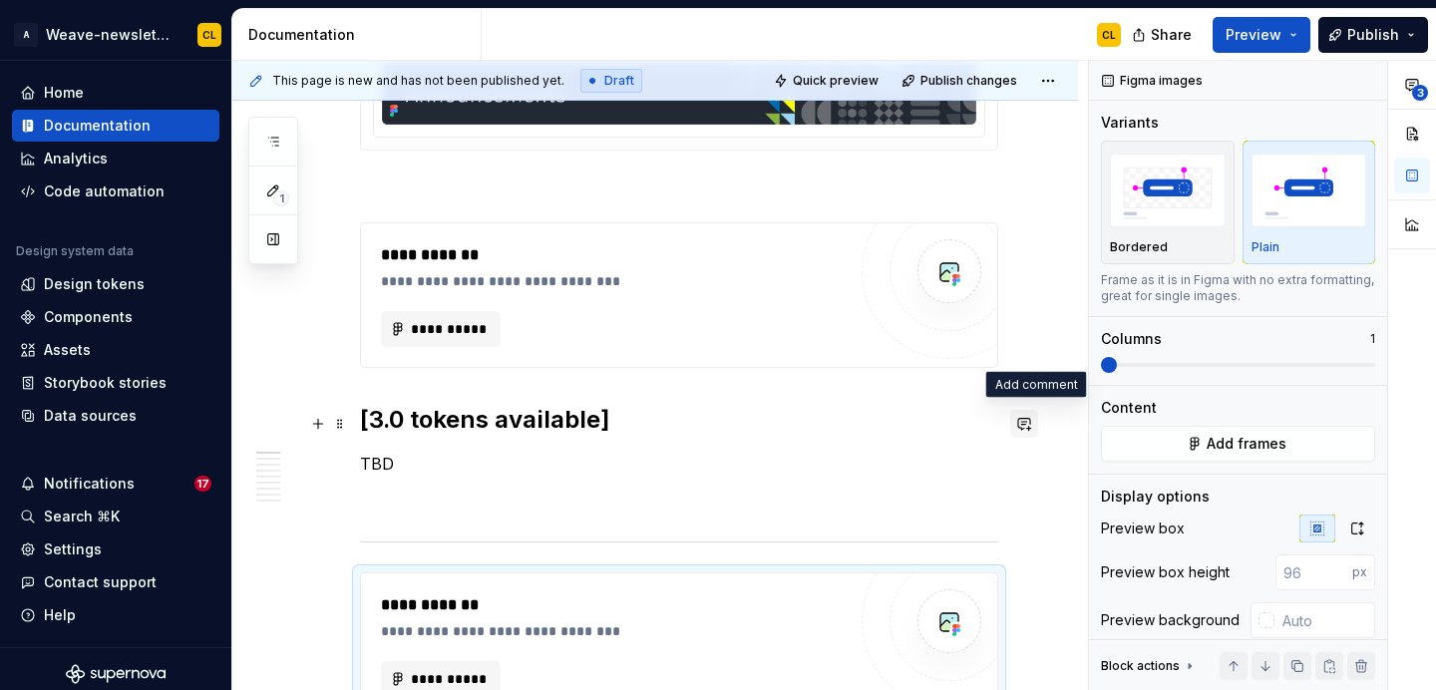
click at [1031, 427] on button "button" at bounding box center [1024, 424] width 28 height 28
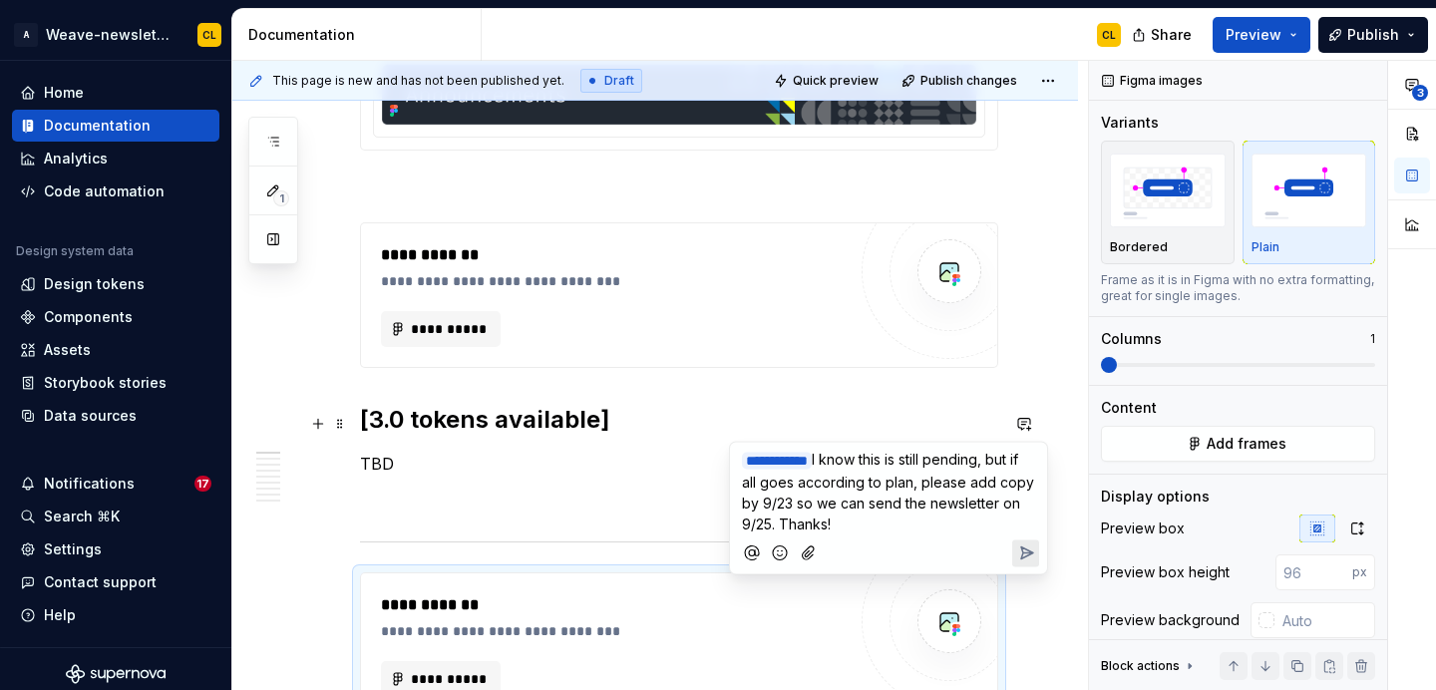
click at [945, 497] on span "I know this is still pending, but if all goes according to plan, please add cop…" at bounding box center [890, 492] width 296 height 82
click at [916, 527] on p "**********" at bounding box center [888, 492] width 293 height 86
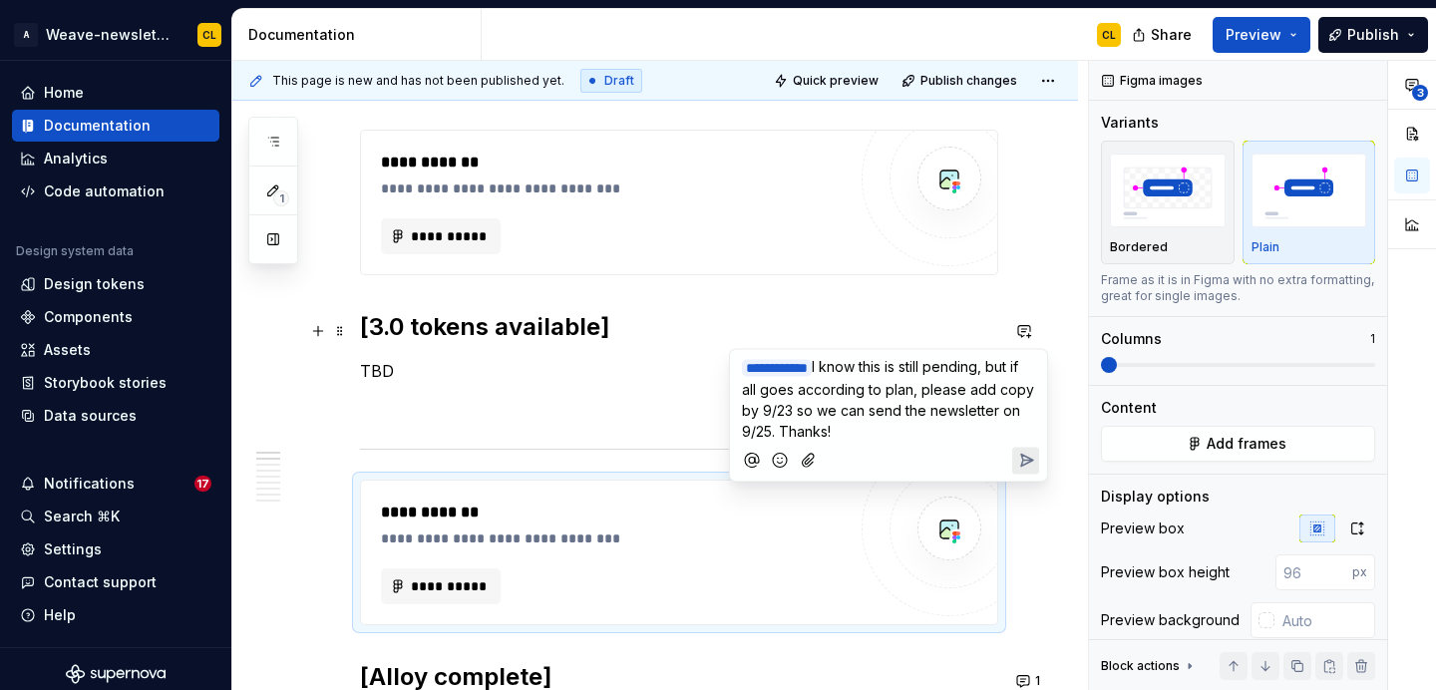
scroll to position [830, 0]
click at [1019, 458] on icon "Send" at bounding box center [1026, 462] width 20 height 20
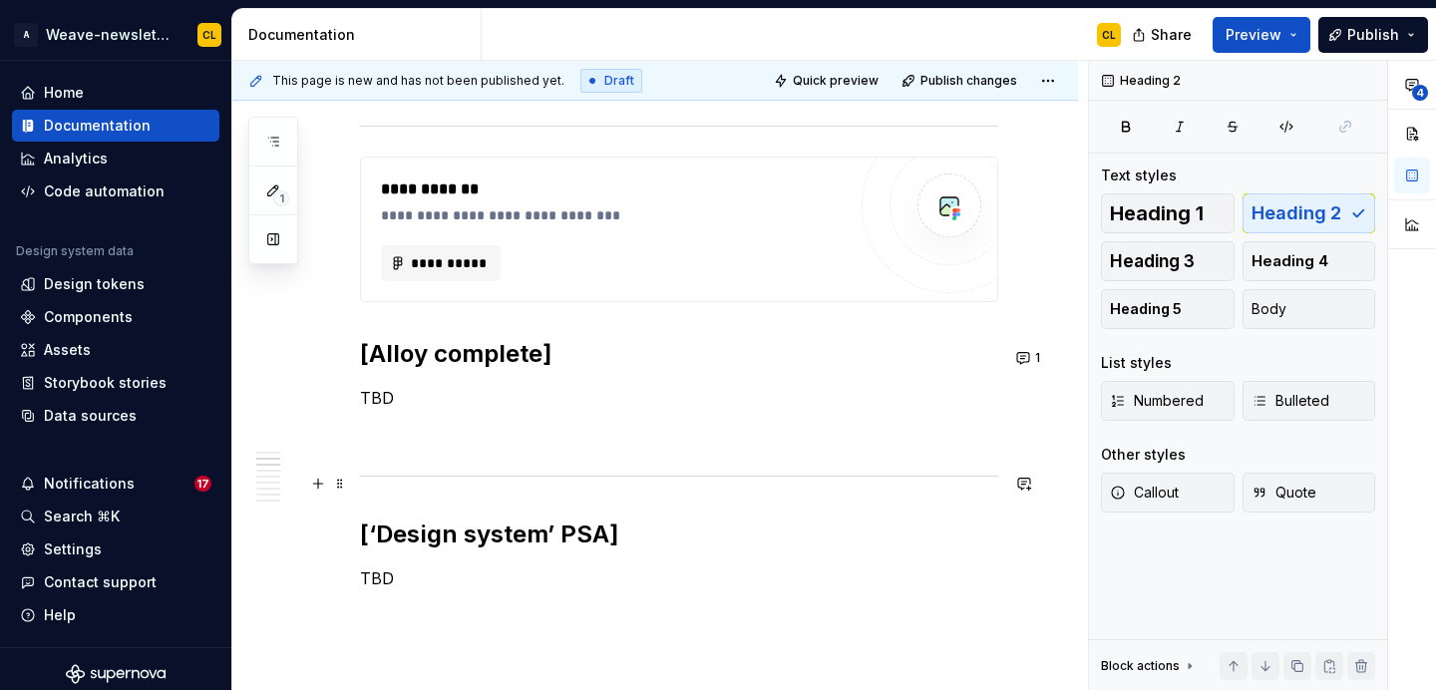
scroll to position [1181, 0]
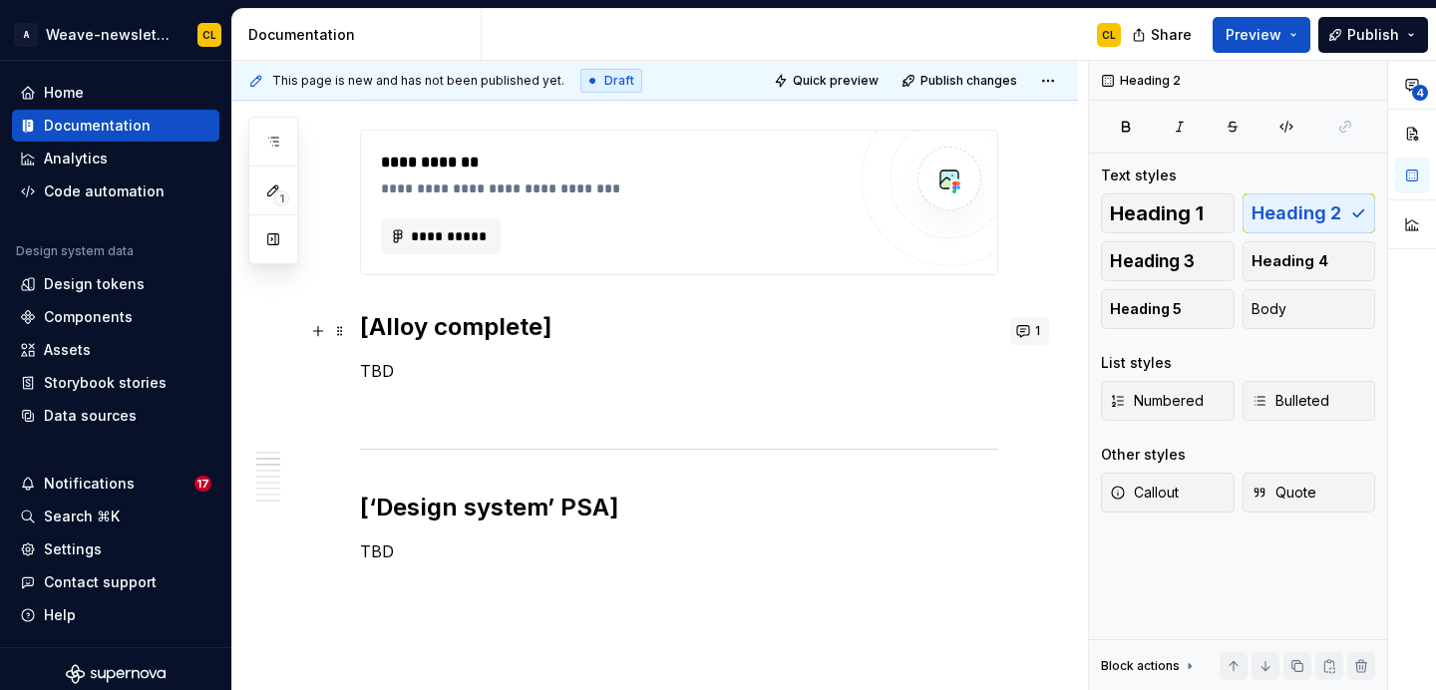
click at [1036, 336] on button "1" at bounding box center [1029, 331] width 39 height 28
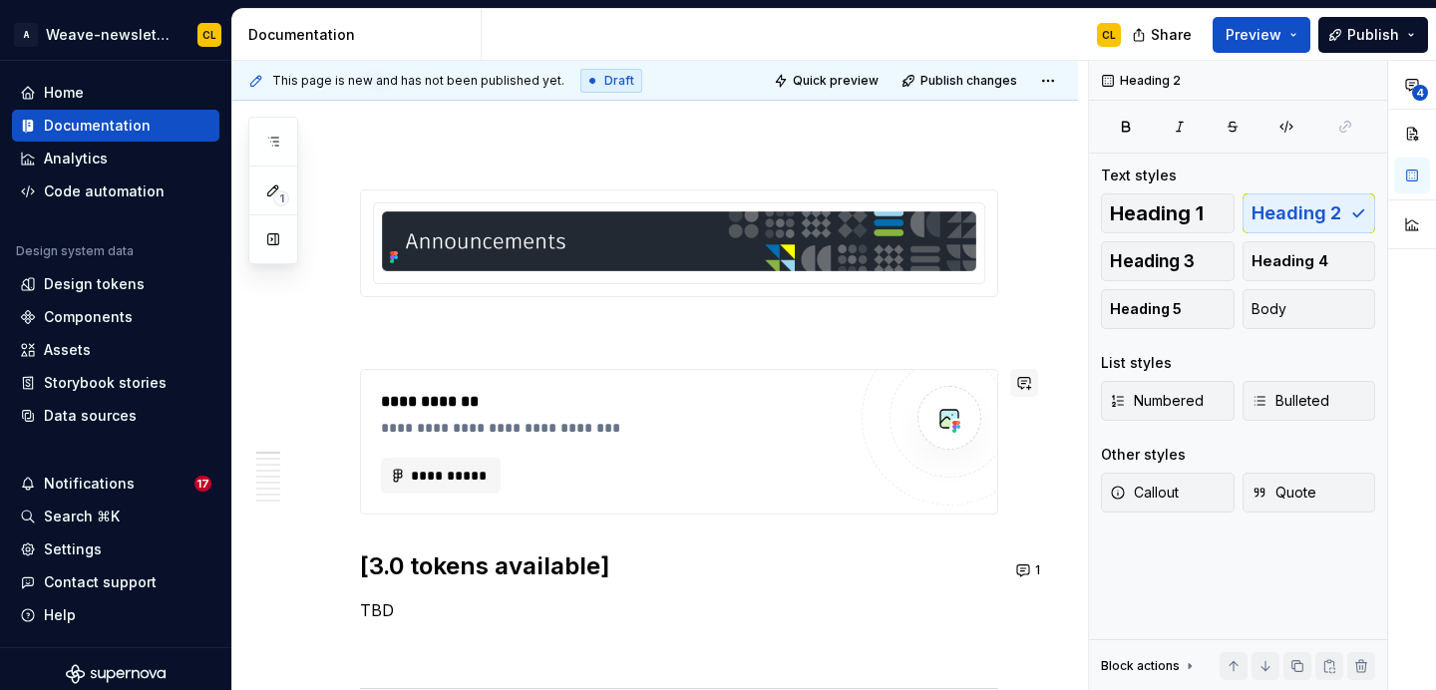
scroll to position [594, 0]
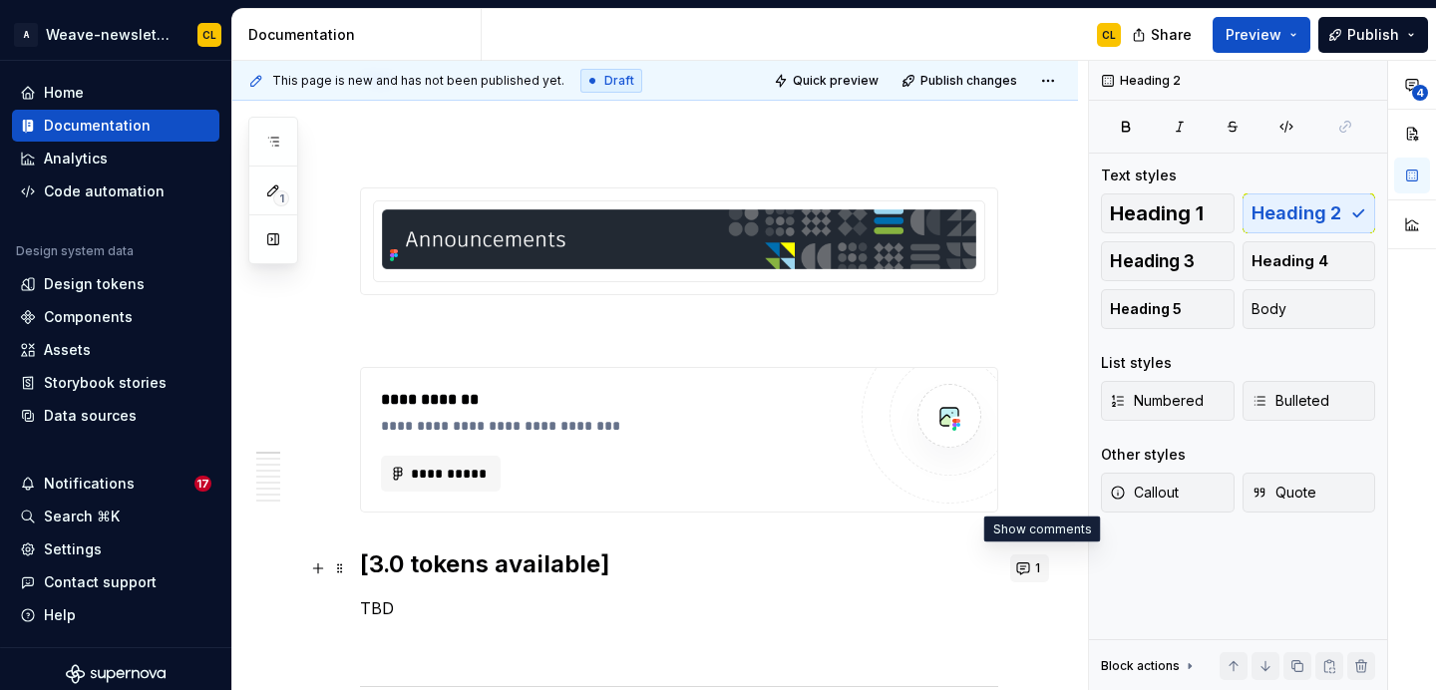
click at [1037, 567] on button "1" at bounding box center [1029, 569] width 39 height 28
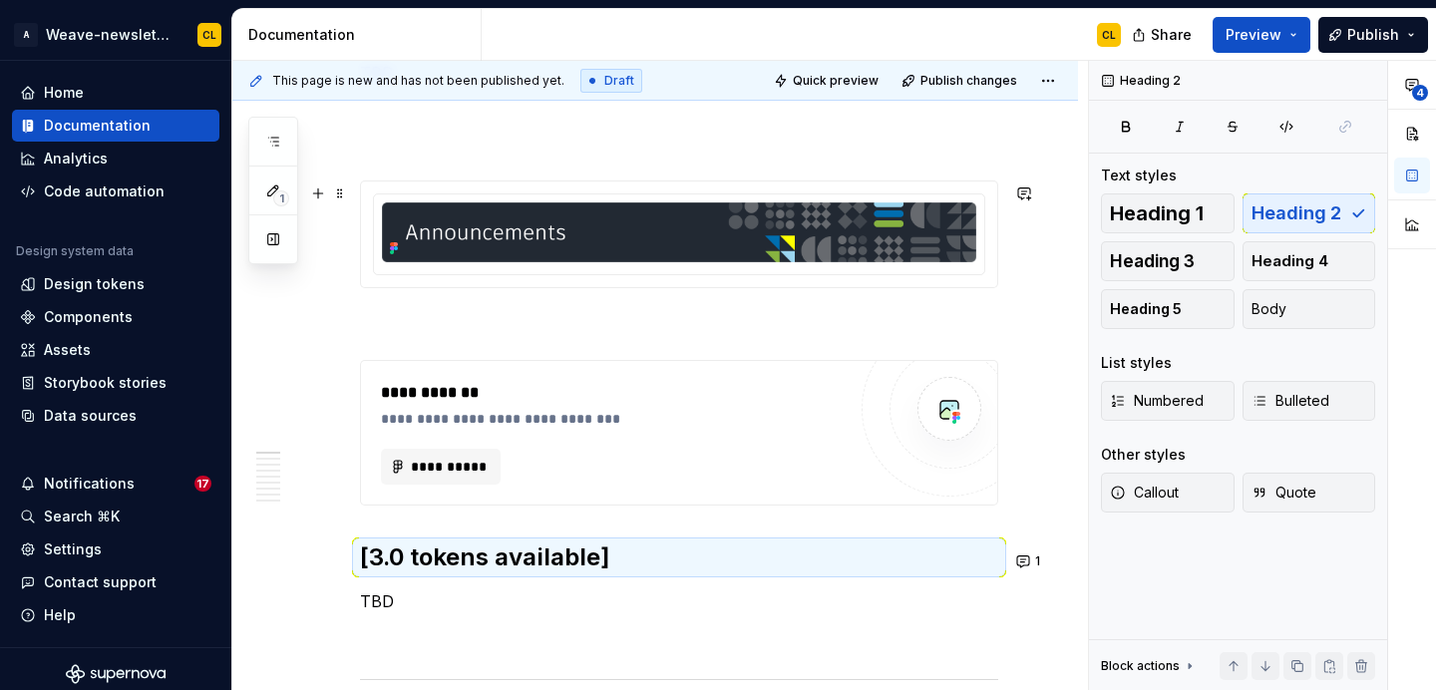
scroll to position [565, 0]
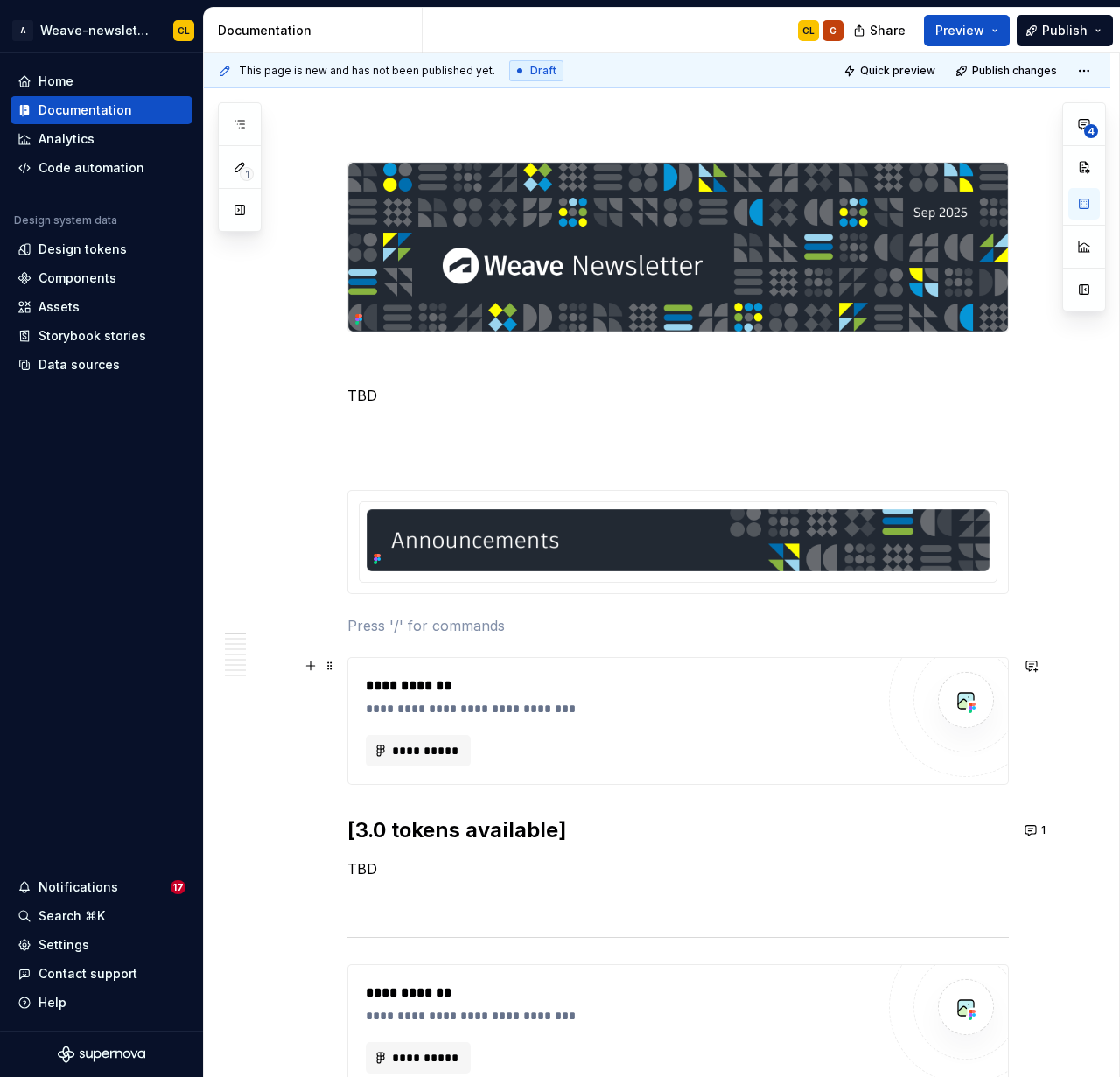
scroll to position [242, 0]
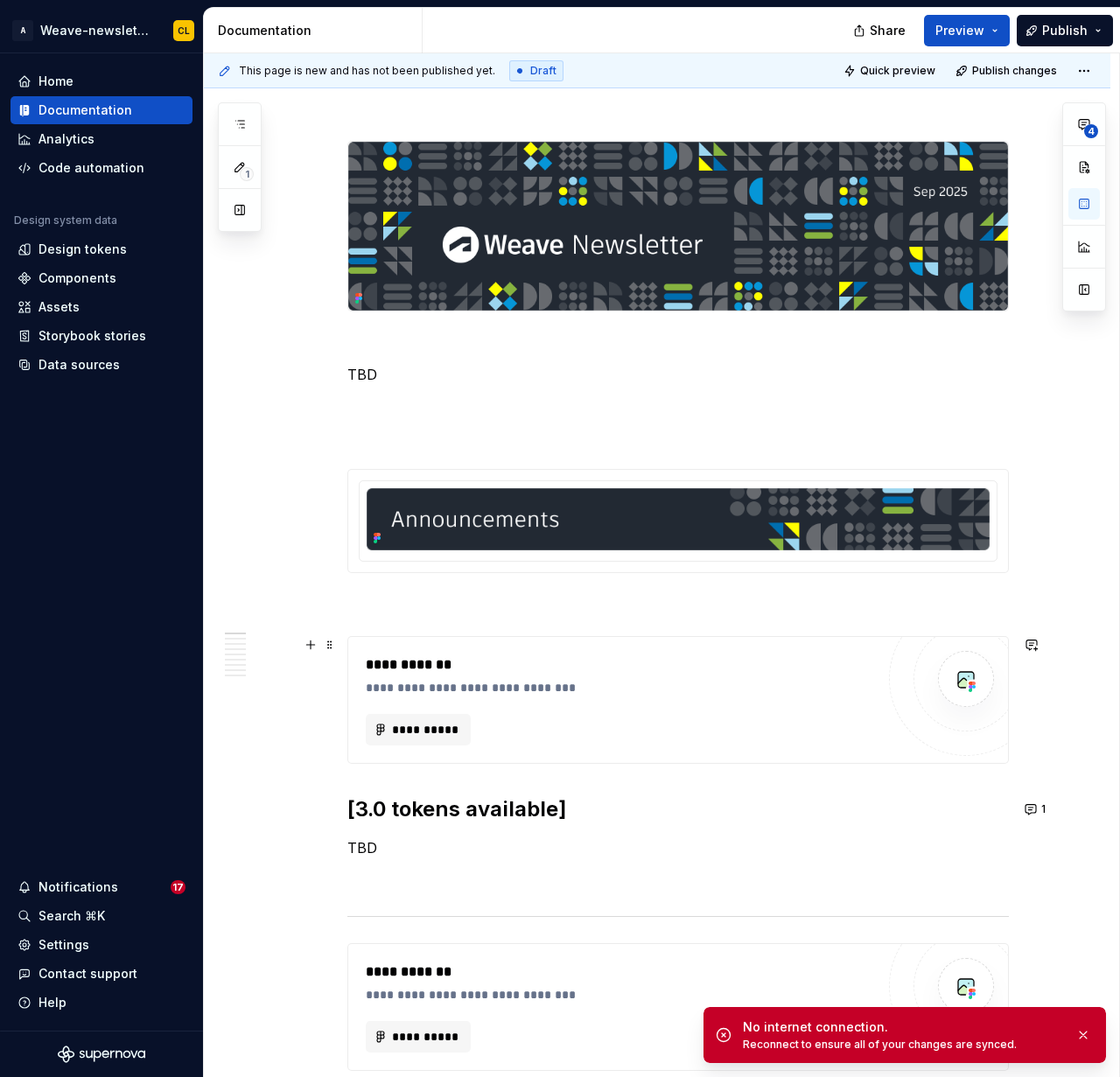
type textarea "*"
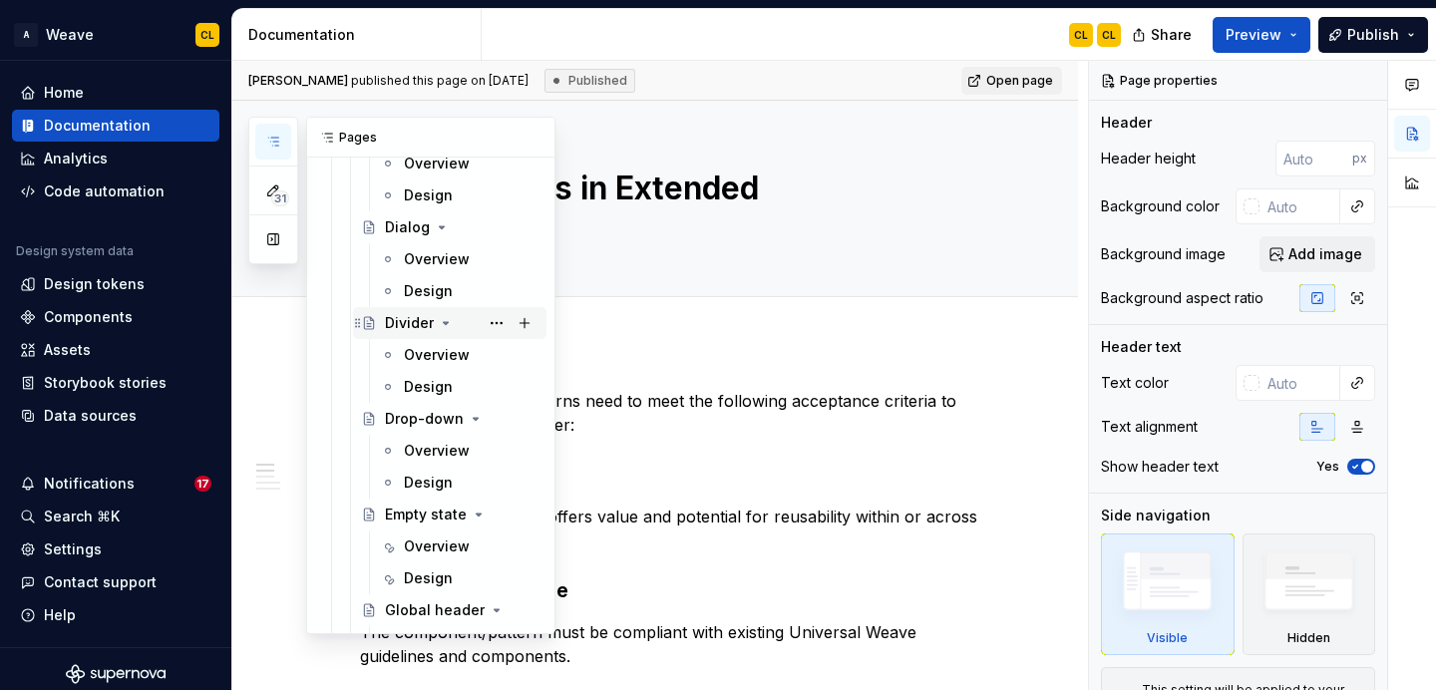
scroll to position [2556, 0]
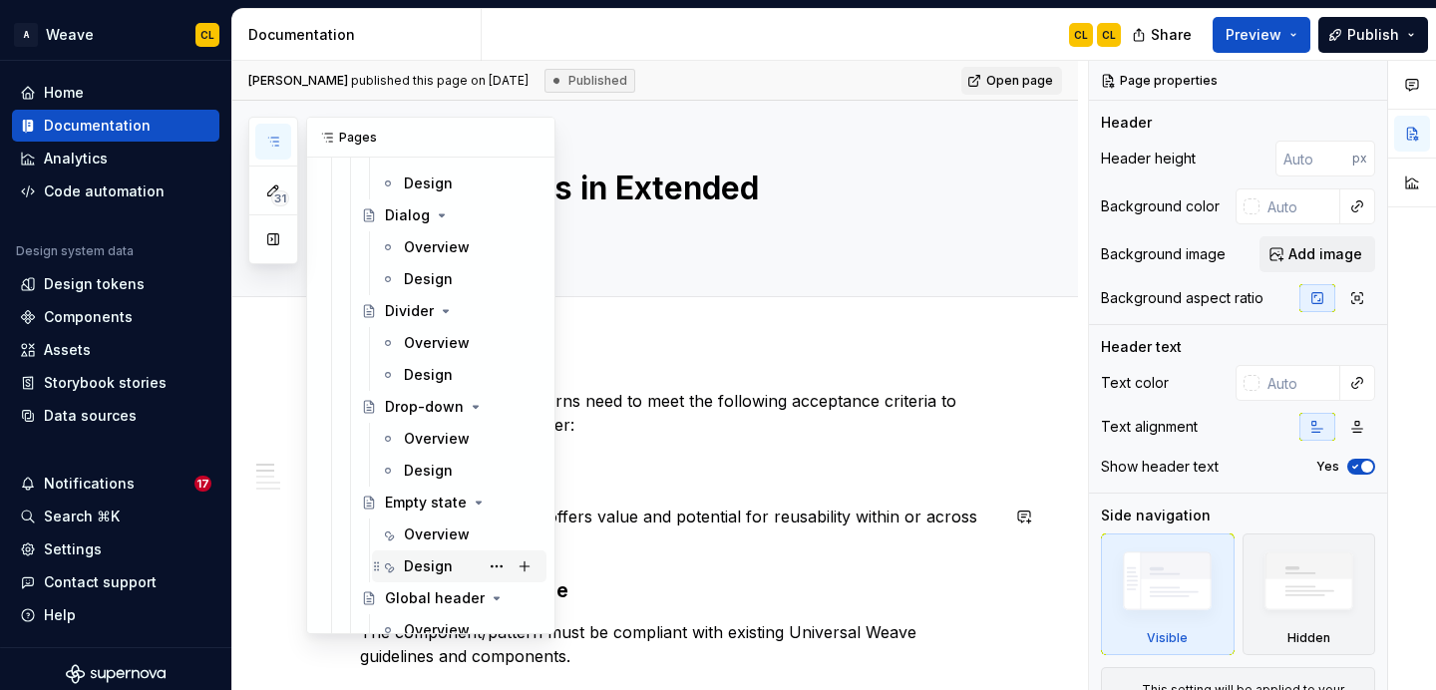
click at [409, 565] on div "Design" at bounding box center [428, 567] width 49 height 20
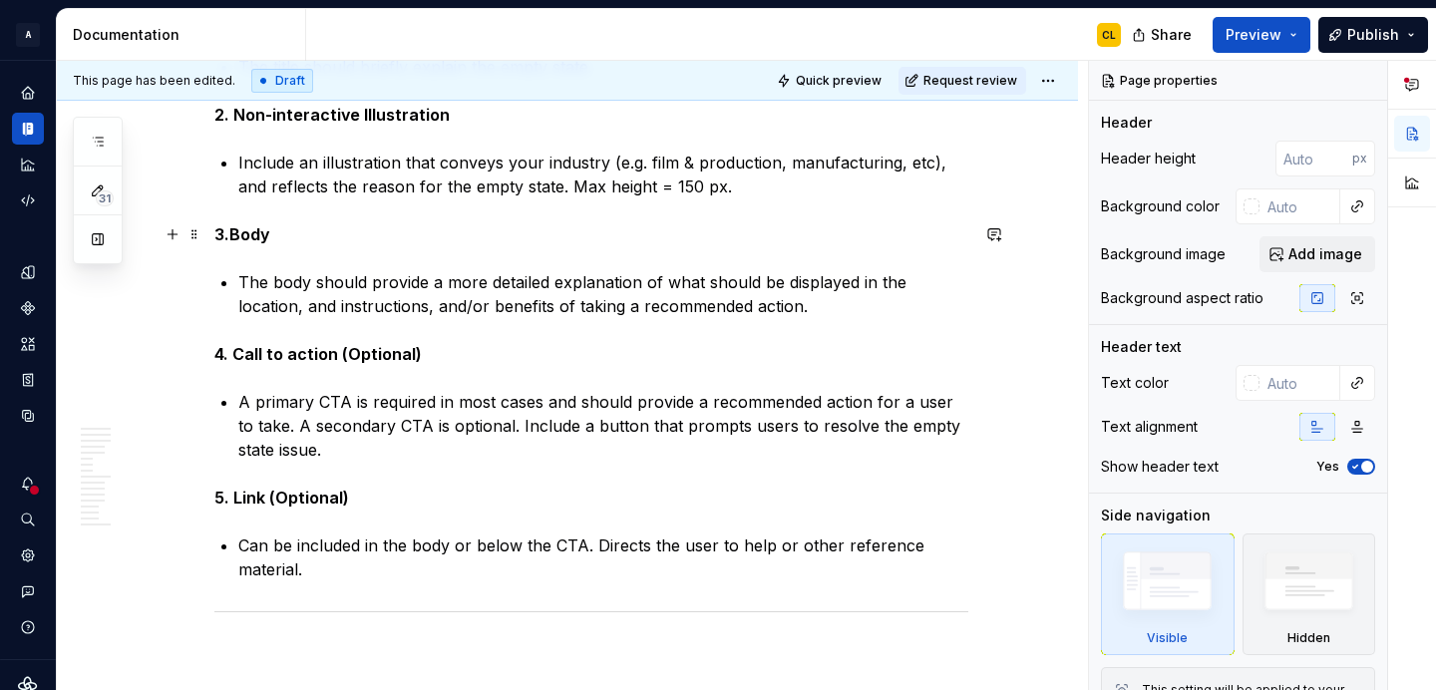
scroll to position [1692, 0]
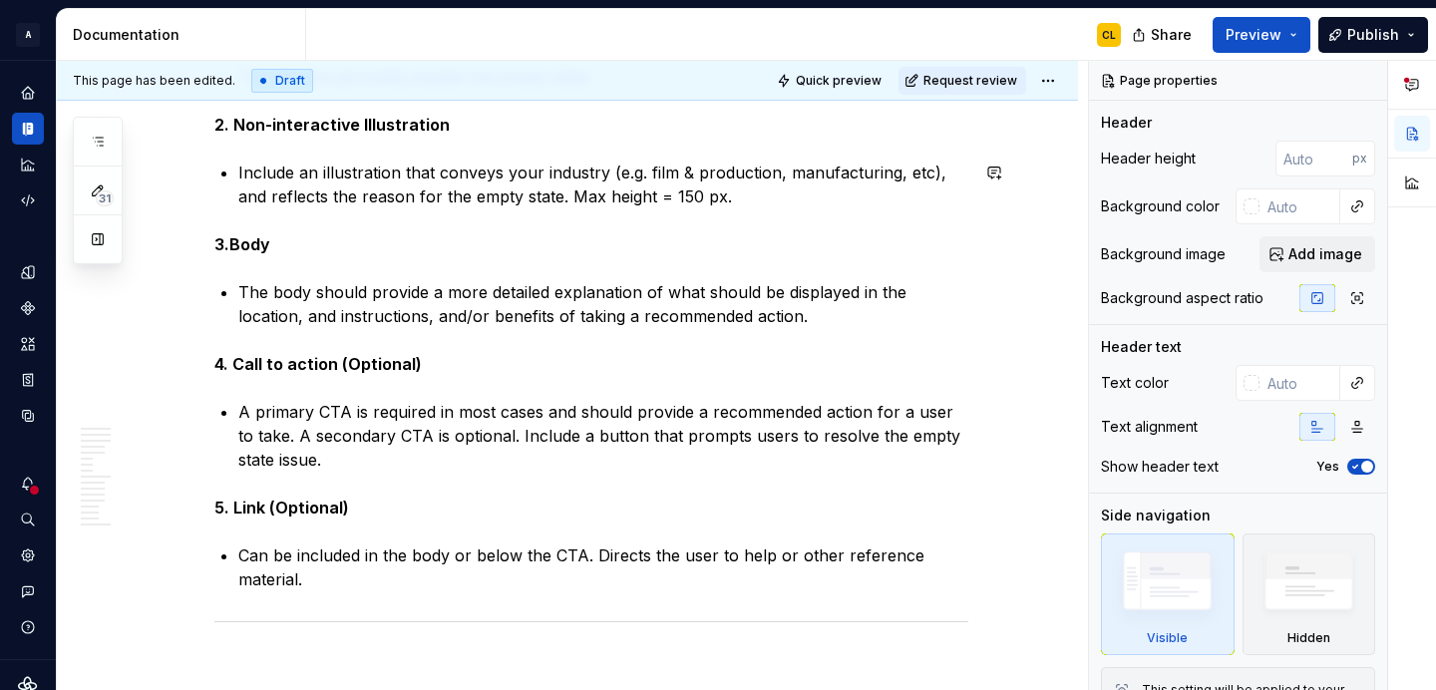
type textarea "*"
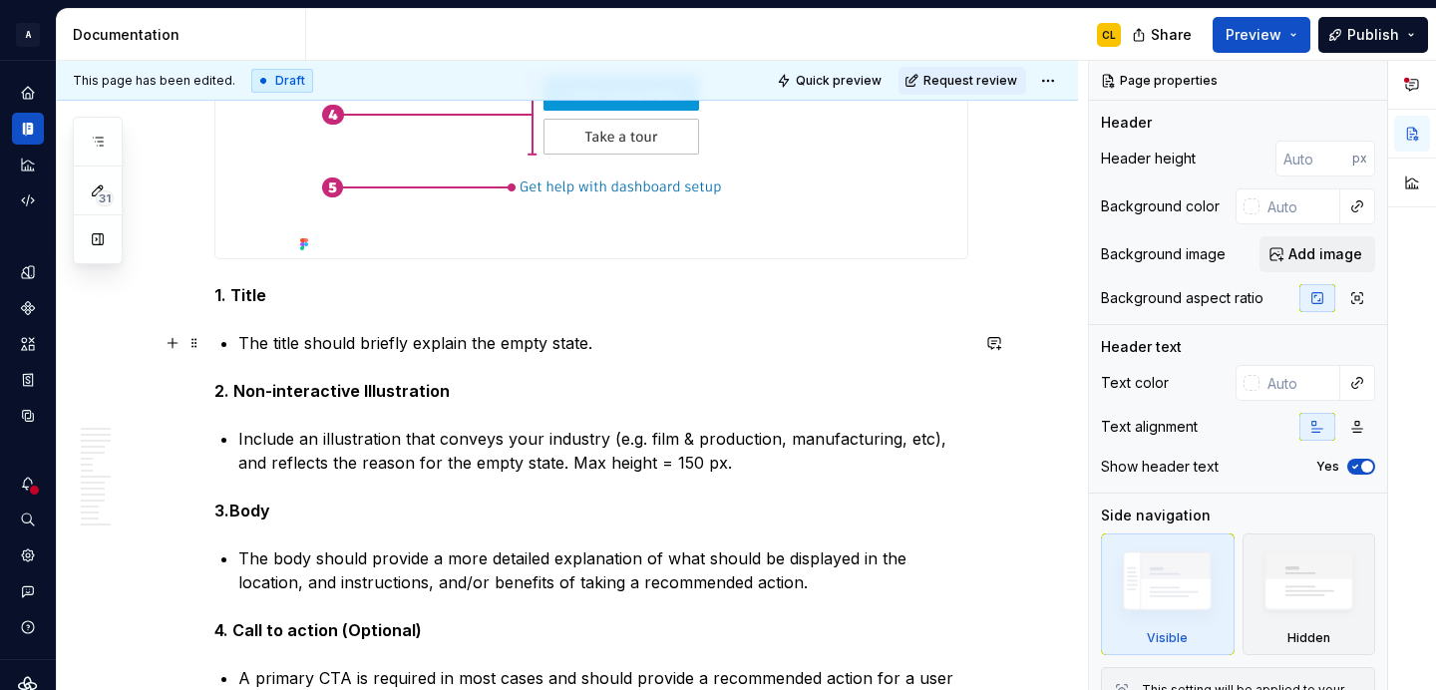
scroll to position [1352, 0]
